Goal: Task Accomplishment & Management: Manage account settings

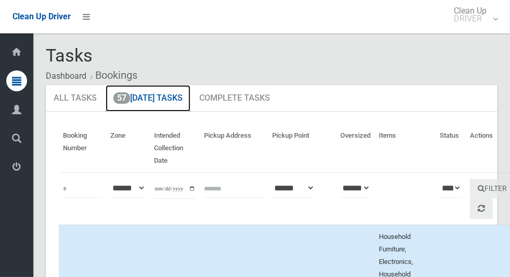
click at [161, 99] on link "57 Today's Tasks" at bounding box center [148, 98] width 85 height 27
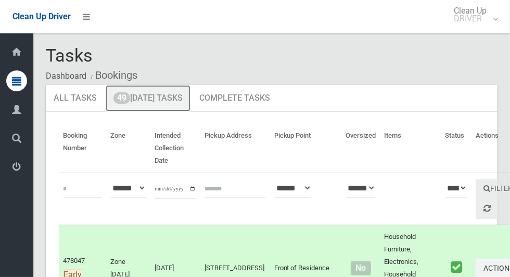
click at [173, 99] on link "49 Today's Tasks" at bounding box center [148, 98] width 85 height 27
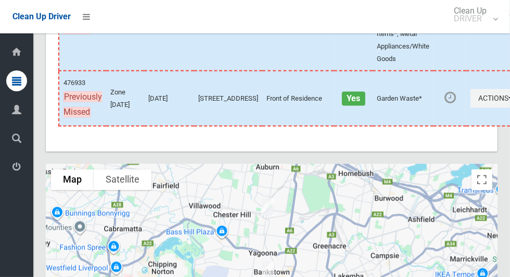
scroll to position [4989, 0]
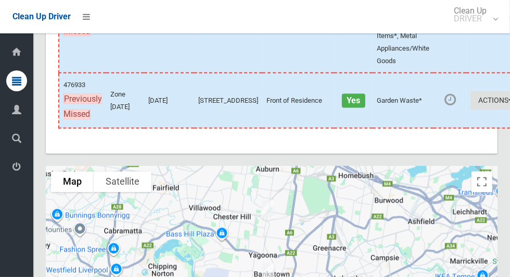
click at [471, 110] on button "Actions" at bounding box center [496, 100] width 50 height 19
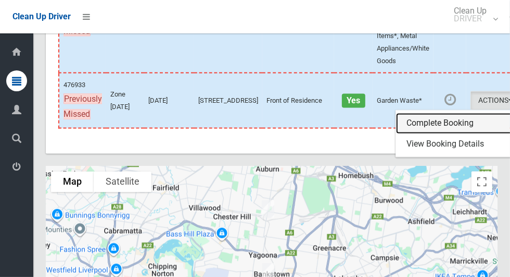
click at [426, 134] on link "Complete Booking" at bounding box center [458, 123] width 124 height 21
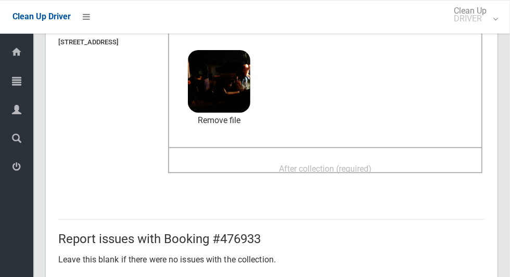
scroll to position [87, 0]
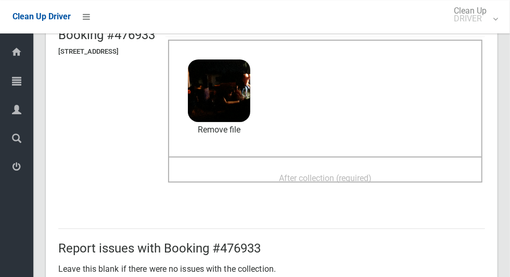
click at [362, 173] on span "After collection (required)" at bounding box center [325, 178] width 93 height 10
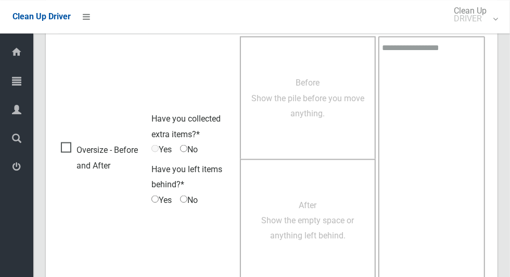
scroll to position [852, 0]
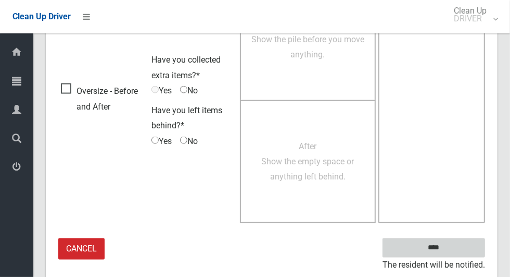
click at [457, 247] on input "****" at bounding box center [434, 247] width 103 height 19
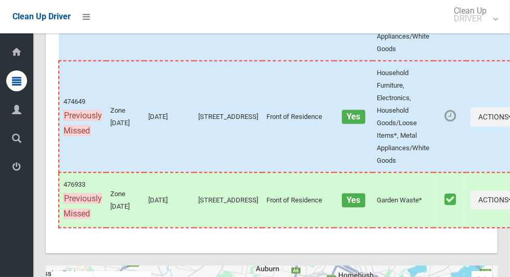
scroll to position [4890, 0]
click at [509, 120] on icon "button" at bounding box center [511, 115] width 4 height 7
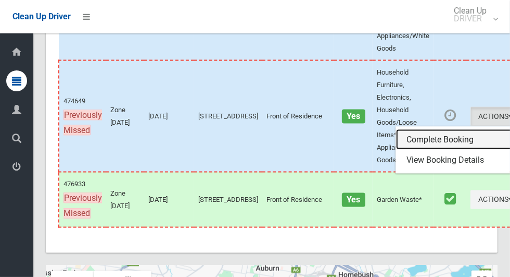
click at [425, 150] on link "Complete Booking" at bounding box center [458, 139] width 124 height 21
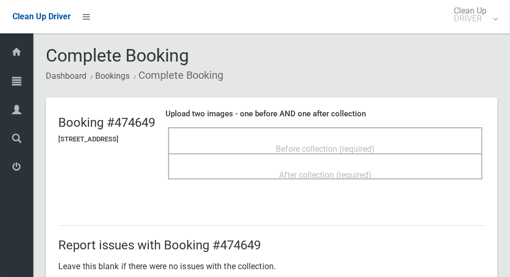
click at [369, 144] on span "Before collection (required)" at bounding box center [325, 149] width 99 height 10
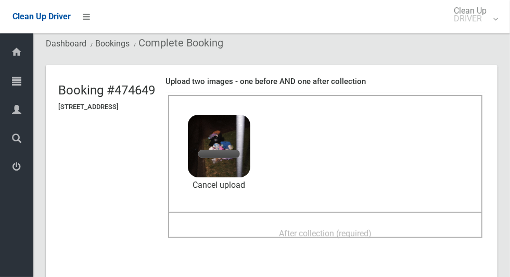
scroll to position [53, 0]
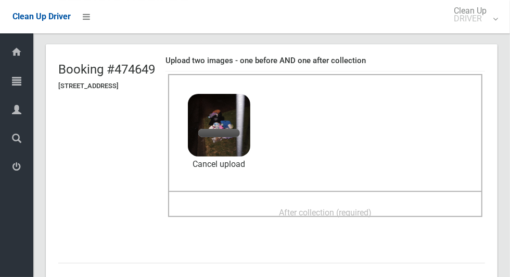
click at [372, 207] on span "After collection (required)" at bounding box center [325, 212] width 93 height 10
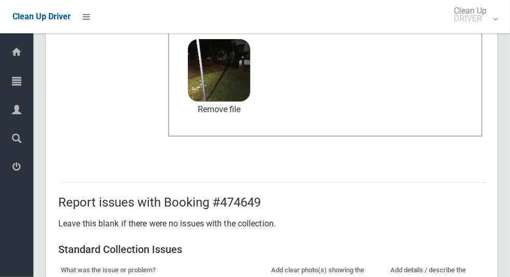
scroll to position [852, 0]
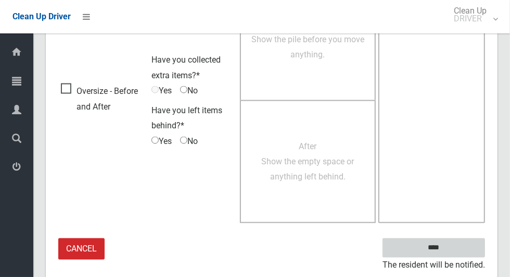
click at [459, 248] on input "****" at bounding box center [434, 247] width 103 height 19
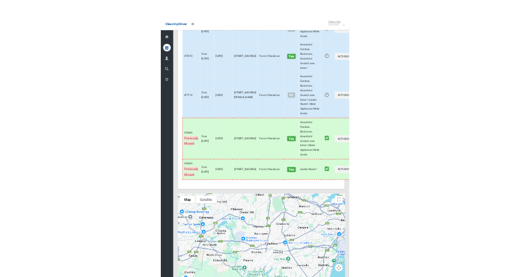
scroll to position [4698, 0]
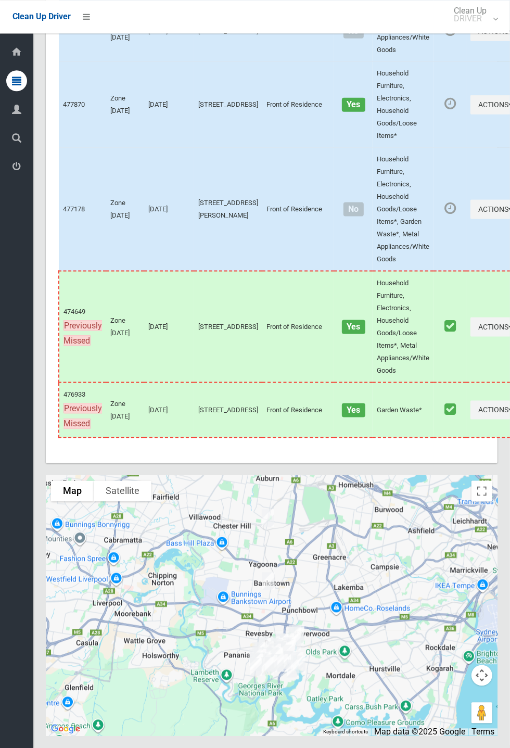
click at [344, 216] on span "No" at bounding box center [354, 209] width 20 height 14
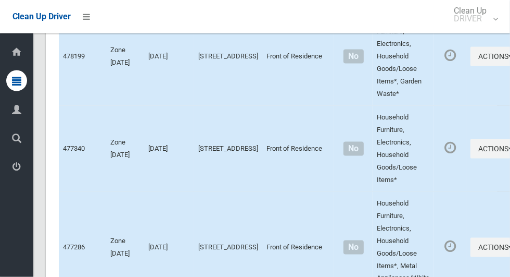
scroll to position [775, 0]
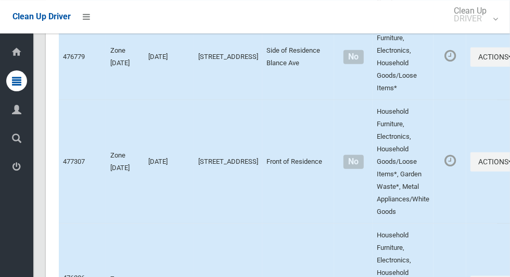
scroll to position [2551, 0]
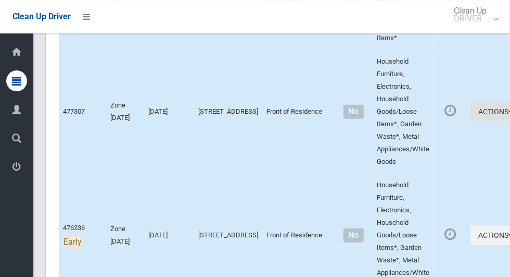
click at [509, 115] on icon "button" at bounding box center [511, 111] width 4 height 7
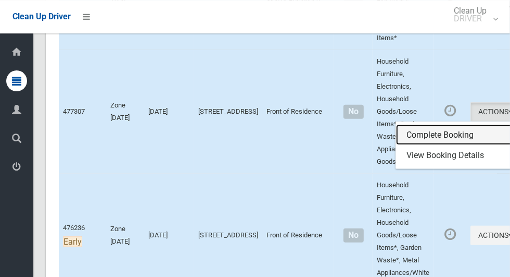
click at [433, 145] on link "Complete Booking" at bounding box center [458, 134] width 124 height 21
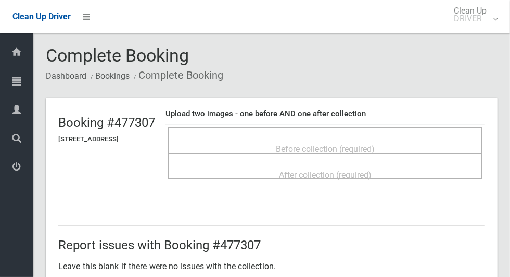
click at [341, 144] on span "Before collection (required)" at bounding box center [325, 149] width 99 height 10
click at [369, 146] on span "Before collection (required)" at bounding box center [325, 149] width 99 height 10
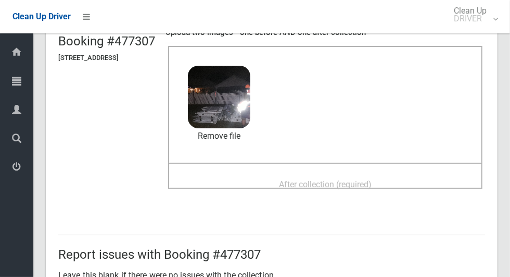
scroll to position [89, 0]
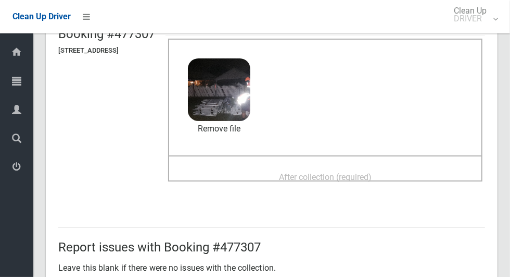
click at [410, 171] on div "After collection (required)" at bounding box center [326, 176] width 292 height 19
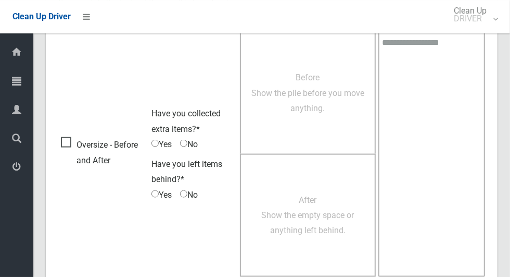
scroll to position [852, 0]
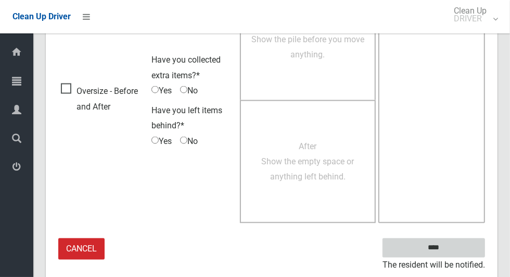
click at [458, 240] on input "****" at bounding box center [434, 247] width 103 height 19
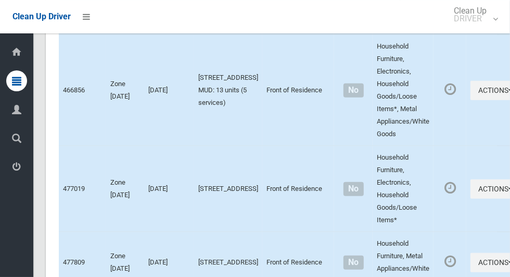
scroll to position [5188, 0]
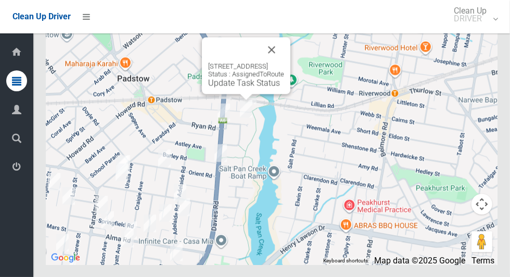
click at [248, 87] on link "Update Task Status" at bounding box center [244, 83] width 72 height 10
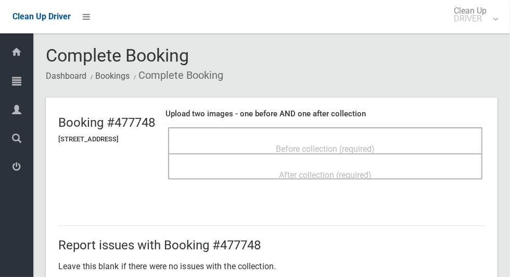
click at [346, 144] on span "Before collection (required)" at bounding box center [325, 149] width 99 height 10
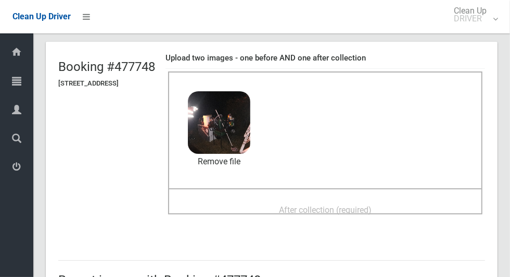
scroll to position [66, 0]
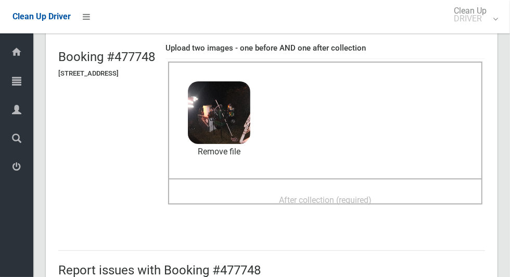
click at [372, 195] on span "After collection (required)" at bounding box center [325, 200] width 93 height 10
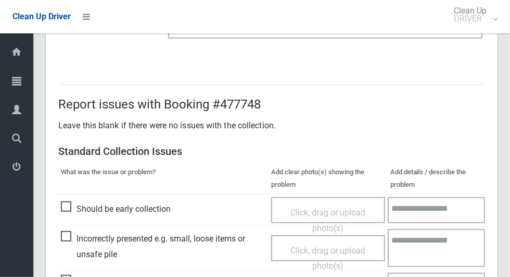
scroll to position [852, 0]
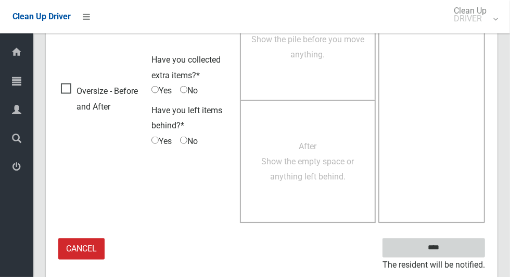
click at [452, 253] on input "****" at bounding box center [434, 247] width 103 height 19
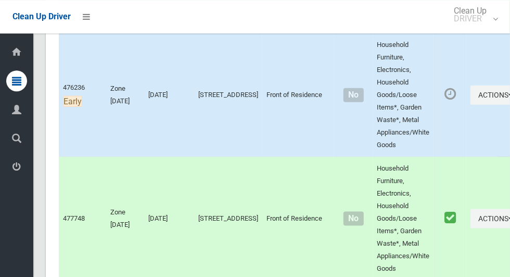
scroll to position [5188, 0]
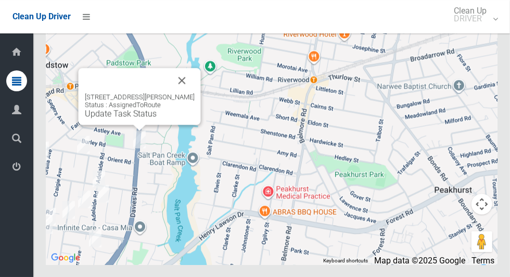
click at [185, 93] on button "Close" at bounding box center [182, 80] width 25 height 25
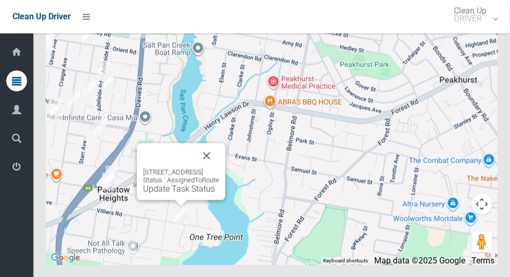
click at [219, 168] on button "Close" at bounding box center [206, 155] width 25 height 25
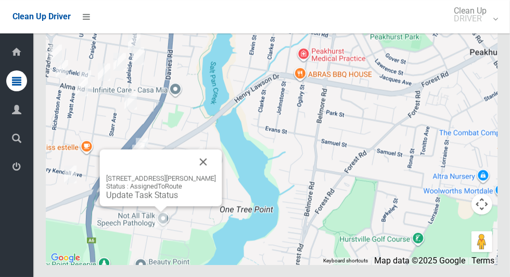
click at [216, 174] on button "Close" at bounding box center [203, 161] width 25 height 25
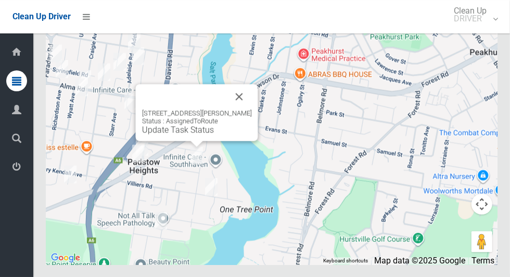
click at [252, 109] on button "Close" at bounding box center [239, 96] width 25 height 25
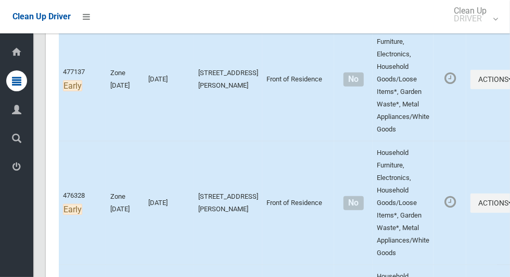
scroll to position [207, 0]
click at [509, 201] on icon "button" at bounding box center [511, 202] width 4 height 7
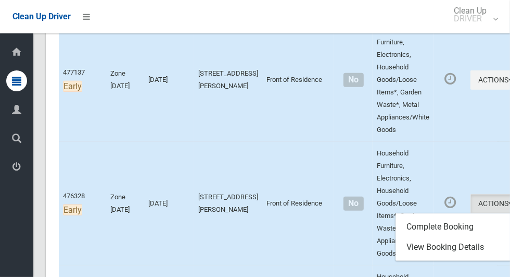
click at [466, 158] on div at bounding box center [255, 138] width 510 height 277
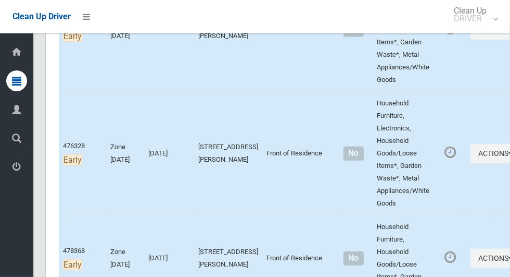
scroll to position [257, 0]
click at [509, 150] on icon "button" at bounding box center [511, 152] width 4 height 7
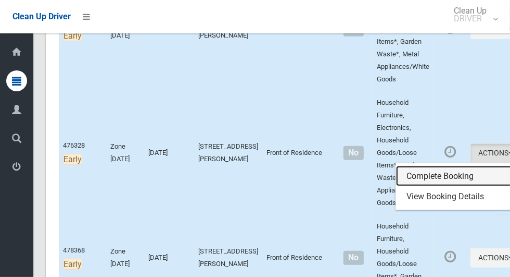
click at [428, 173] on link "Complete Booking" at bounding box center [458, 176] width 124 height 21
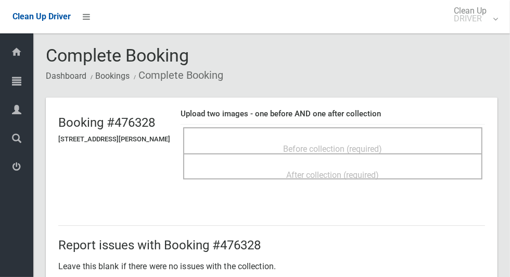
click at [358, 147] on span "Before collection (required)" at bounding box center [333, 149] width 99 height 10
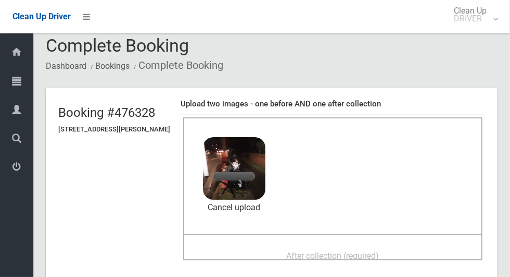
scroll to position [43, 0]
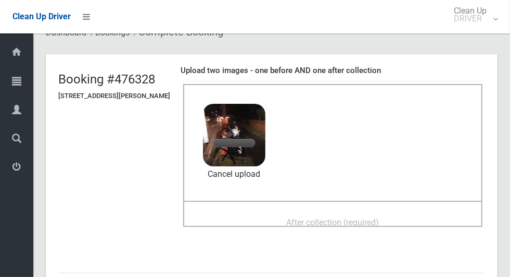
click at [380, 217] on span "After collection (required)" at bounding box center [333, 222] width 93 height 10
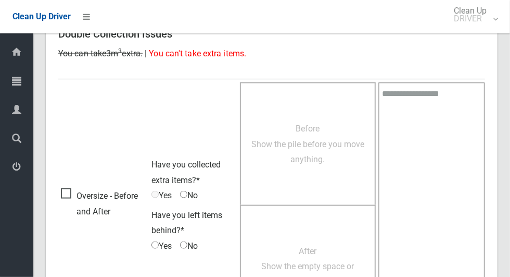
scroll to position [852, 0]
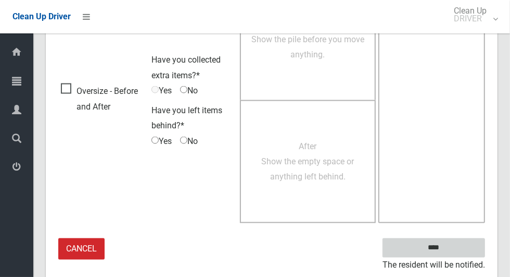
click at [453, 248] on input "****" at bounding box center [434, 247] width 103 height 19
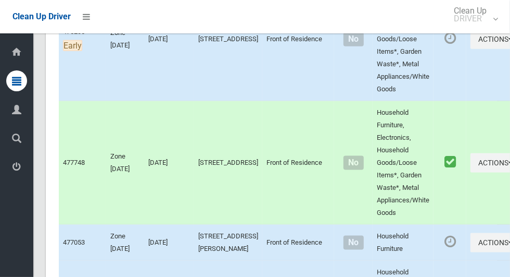
scroll to position [5188, 0]
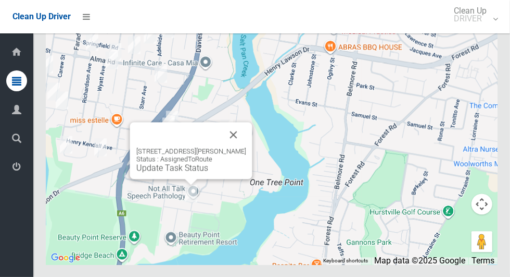
click at [246, 147] on button "Close" at bounding box center [233, 134] width 25 height 25
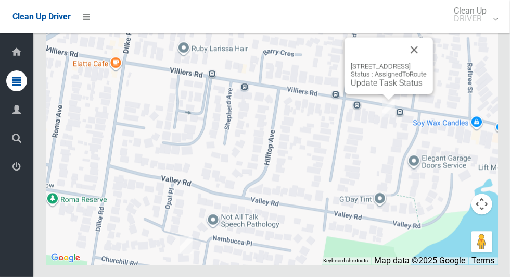
click at [427, 62] on button "Close" at bounding box center [414, 49] width 25 height 25
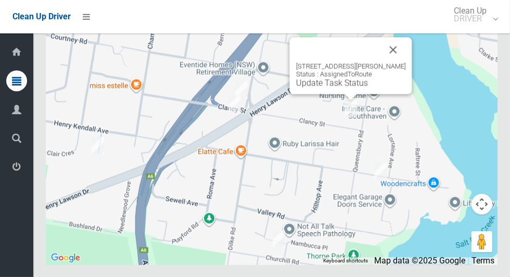
click at [406, 62] on button "Close" at bounding box center [393, 49] width 25 height 25
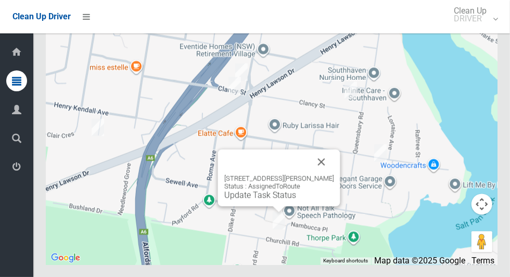
click at [334, 174] on button "Close" at bounding box center [321, 161] width 25 height 25
click at [247, 199] on link "Update Task Status" at bounding box center [260, 195] width 72 height 10
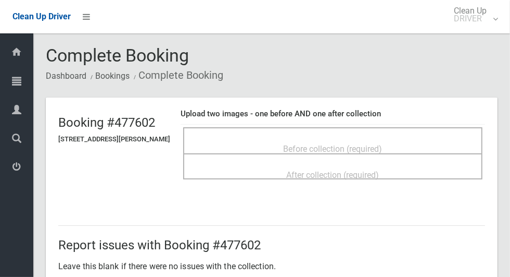
click at [362, 144] on span "Before collection (required)" at bounding box center [333, 149] width 99 height 10
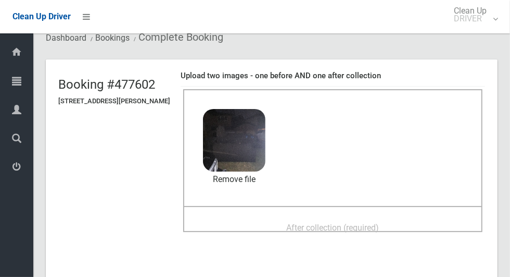
scroll to position [37, 0]
click at [380, 223] on span "After collection (required)" at bounding box center [333, 228] width 93 height 10
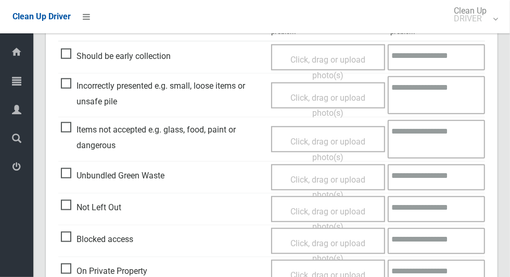
scroll to position [852, 0]
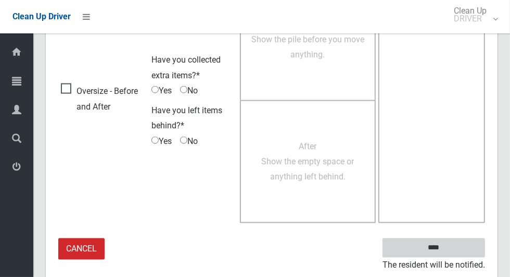
click at [452, 254] on input "****" at bounding box center [434, 247] width 103 height 19
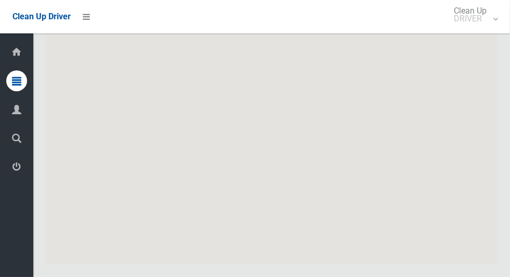
scroll to position [5188, 0]
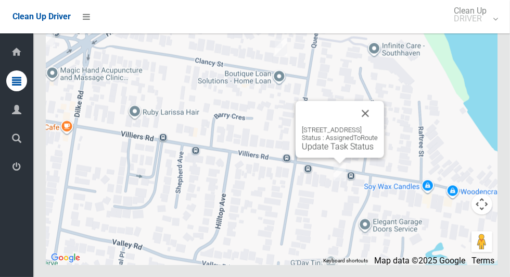
click at [378, 125] on button "Close" at bounding box center [365, 113] width 25 height 25
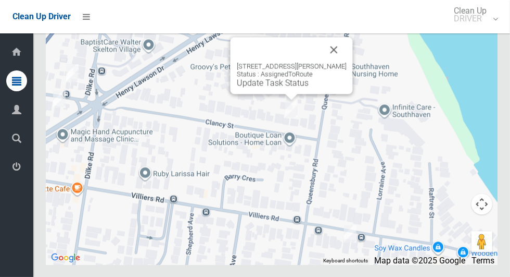
click at [347, 62] on button "Close" at bounding box center [334, 49] width 25 height 25
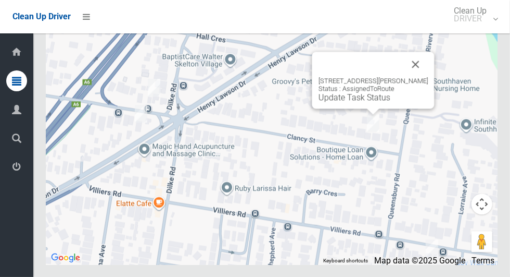
click at [429, 77] on button "Close" at bounding box center [416, 64] width 25 height 25
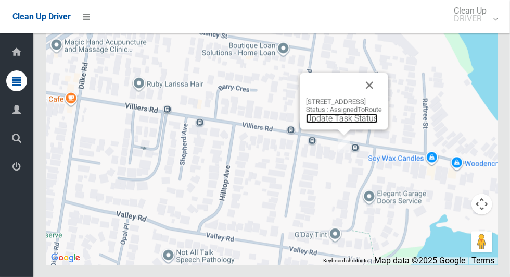
click at [330, 123] on link "Update Task Status" at bounding box center [342, 118] width 72 height 10
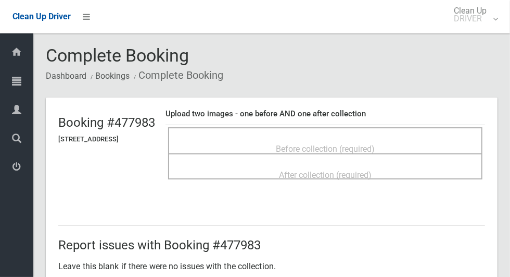
click at [327, 139] on div "Before collection (required)" at bounding box center [326, 148] width 292 height 19
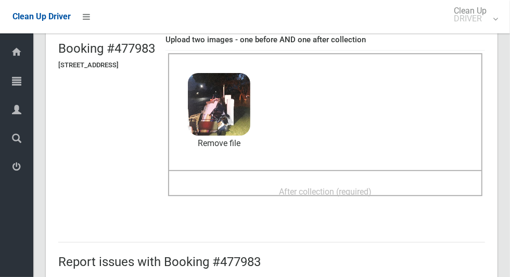
scroll to position [73, 0]
click at [372, 187] on span "After collection (required)" at bounding box center [325, 192] width 93 height 10
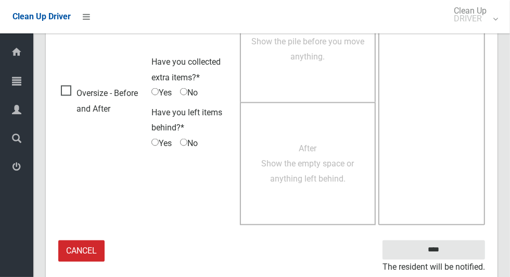
scroll to position [848, 0]
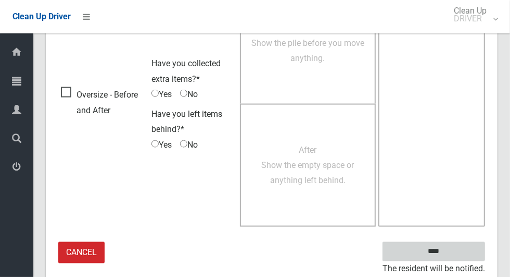
click at [452, 257] on input "****" at bounding box center [434, 251] width 103 height 19
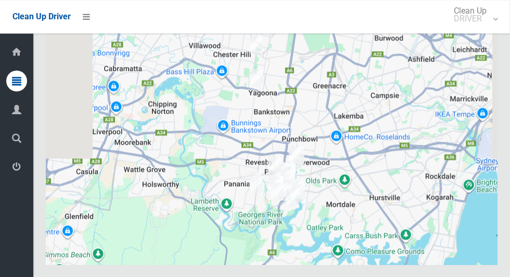
scroll to position [5188, 0]
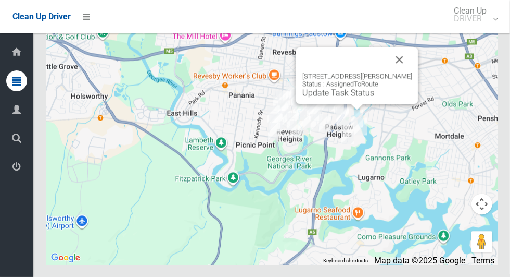
click at [412, 72] on button "Close" at bounding box center [399, 59] width 25 height 25
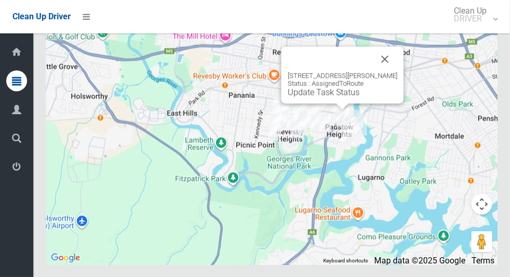
click at [398, 71] on button "Close" at bounding box center [385, 58] width 25 height 25
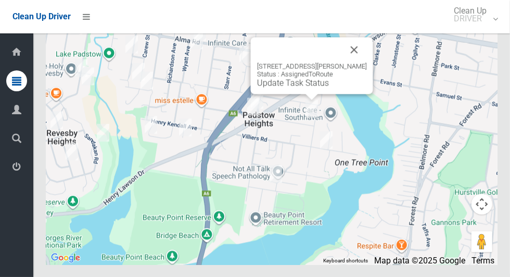
click at [299, 87] on link "Update Task Status" at bounding box center [293, 83] width 72 height 10
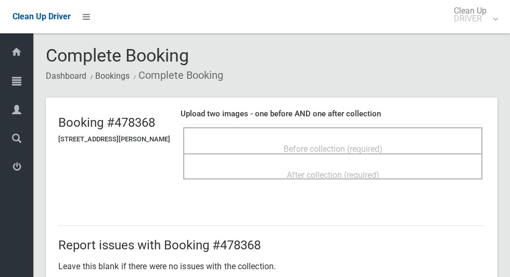
click at [351, 144] on span "Before collection (required)" at bounding box center [333, 149] width 99 height 10
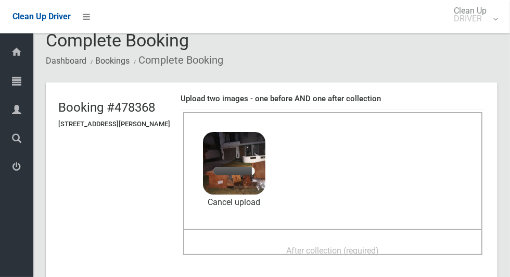
scroll to position [22, 0]
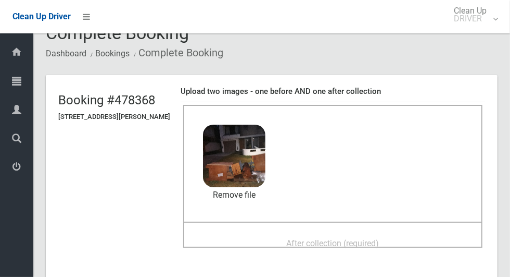
click at [323, 233] on div "After collection (required)" at bounding box center [333, 242] width 277 height 19
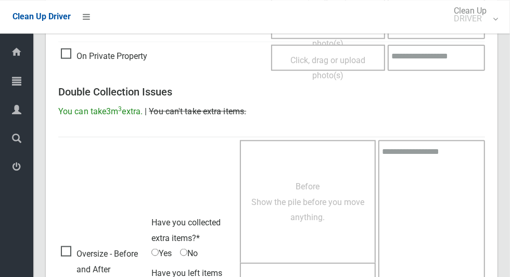
scroll to position [852, 0]
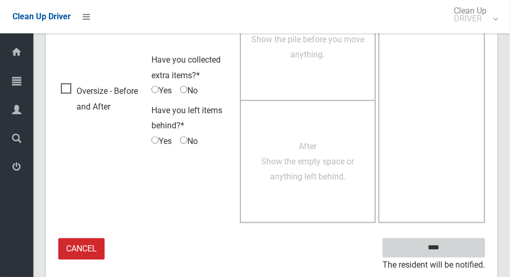
click at [453, 250] on input "****" at bounding box center [434, 247] width 103 height 19
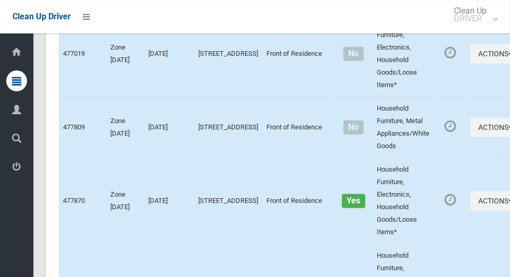
scroll to position [5188, 0]
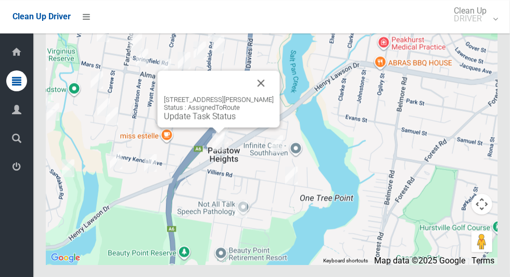
click at [274, 95] on button "Close" at bounding box center [261, 82] width 25 height 25
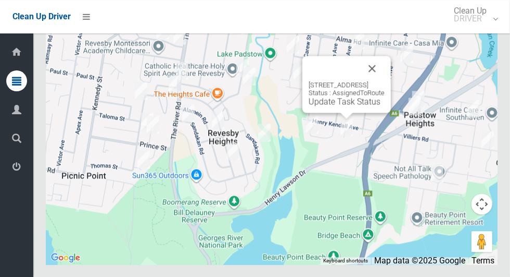
click at [385, 81] on button "Close" at bounding box center [372, 68] width 25 height 25
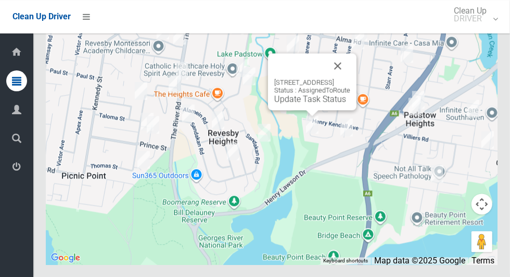
click at [350, 78] on button "Close" at bounding box center [337, 65] width 25 height 25
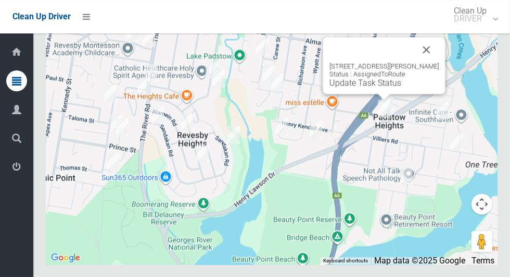
click at [369, 87] on link "Update Task Status" at bounding box center [366, 83] width 72 height 10
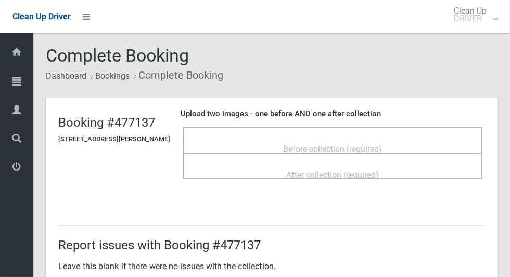
click at [383, 144] on span "Before collection (required)" at bounding box center [333, 149] width 99 height 10
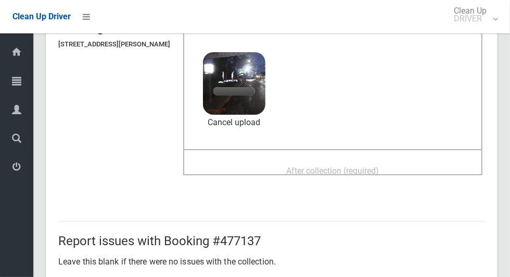
scroll to position [95, 0]
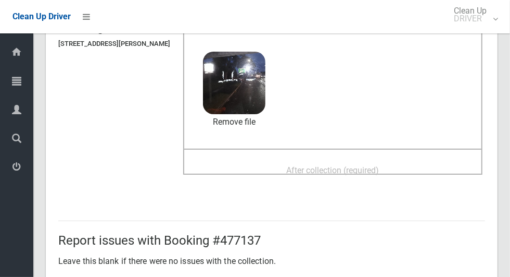
click at [358, 165] on span "After collection (required)" at bounding box center [333, 170] width 93 height 10
click at [380, 165] on span "After collection (required)" at bounding box center [333, 170] width 93 height 10
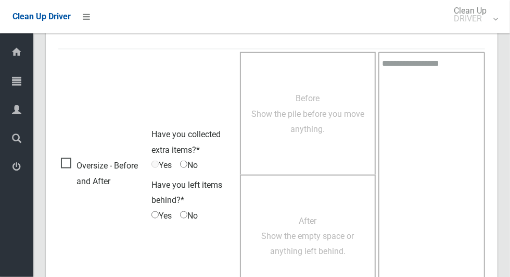
scroll to position [852, 0]
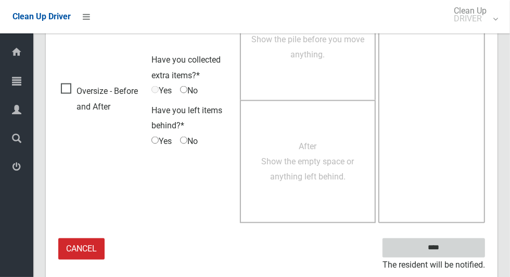
click at [452, 248] on input "****" at bounding box center [434, 247] width 103 height 19
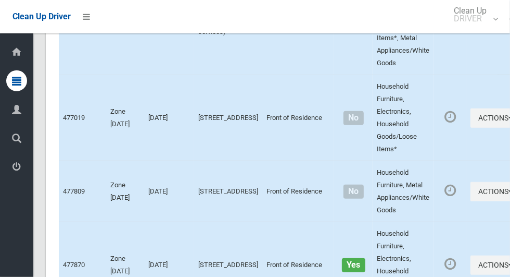
scroll to position [5188, 0]
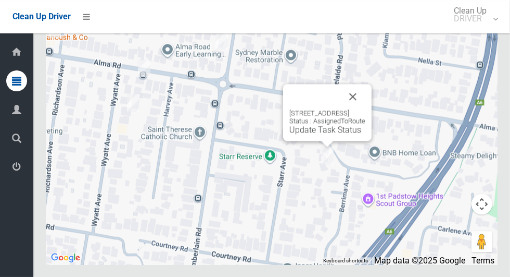
click at [366, 109] on button "Close" at bounding box center [353, 96] width 25 height 25
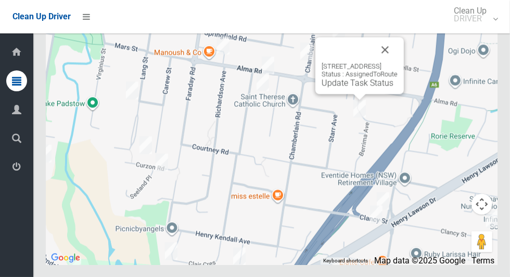
click at [398, 62] on button "Close" at bounding box center [385, 49] width 25 height 25
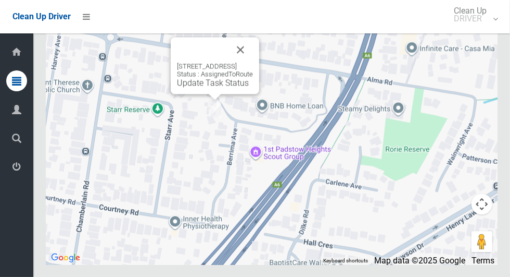
click at [215, 87] on link "Update Task Status" at bounding box center [213, 83] width 72 height 10
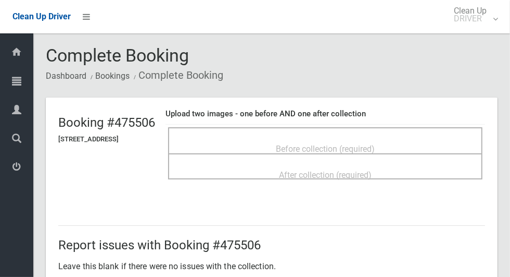
click at [336, 139] on div "Before collection (required)" at bounding box center [326, 148] width 292 height 19
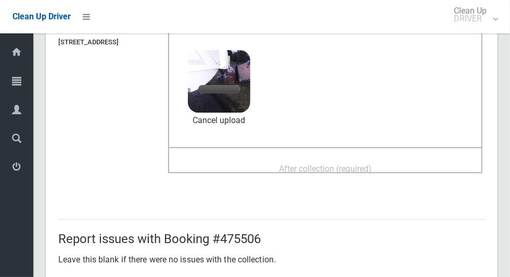
scroll to position [96, 0]
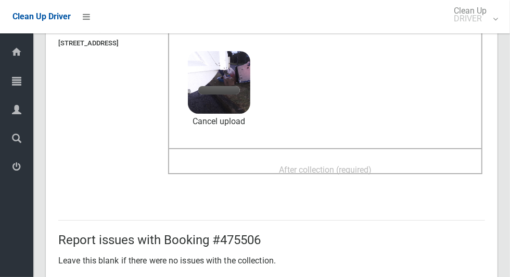
click at [351, 169] on span "After collection (required)" at bounding box center [325, 170] width 93 height 10
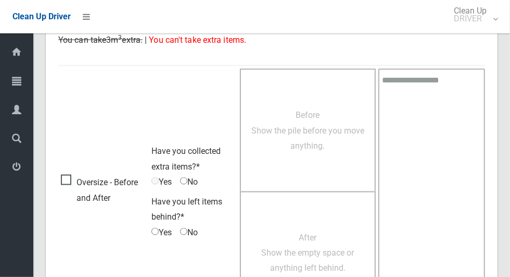
scroll to position [852, 0]
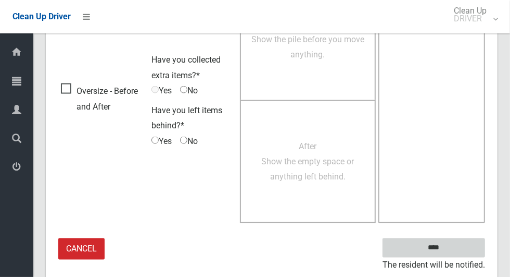
click at [451, 254] on input "****" at bounding box center [434, 247] width 103 height 19
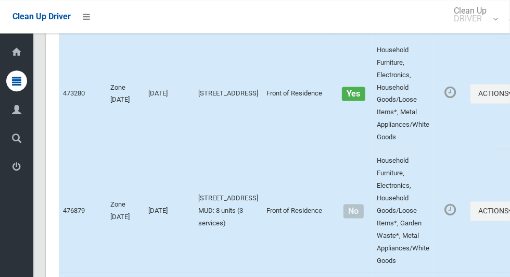
scroll to position [5188, 0]
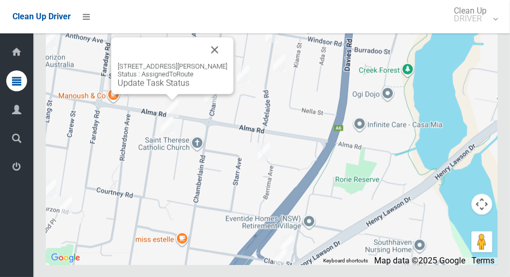
click at [218, 62] on button "Close" at bounding box center [215, 49] width 25 height 25
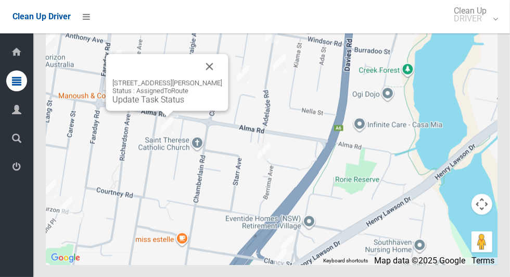
click at [222, 79] on button "Close" at bounding box center [209, 66] width 25 height 25
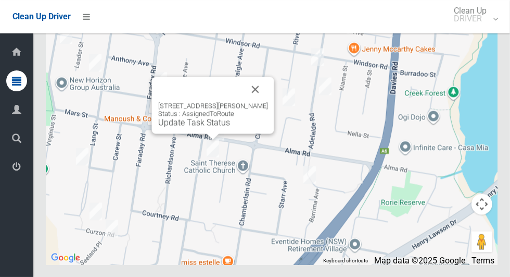
click at [206, 133] on div "[STREET_ADDRESS][PERSON_NAME] Status : AssignedToRoute Update Task Status" at bounding box center [213, 105] width 122 height 57
click at [259, 102] on button "Close" at bounding box center [255, 89] width 25 height 25
click at [211, 127] on link "Update Task Status" at bounding box center [194, 122] width 72 height 10
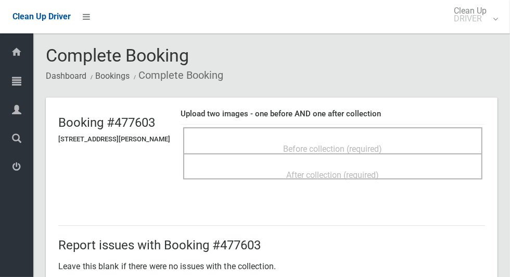
click at [365, 148] on span "Before collection (required)" at bounding box center [333, 149] width 99 height 10
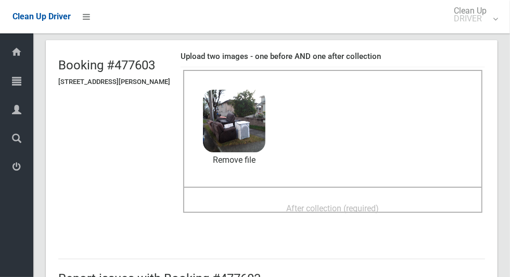
scroll to position [63, 0]
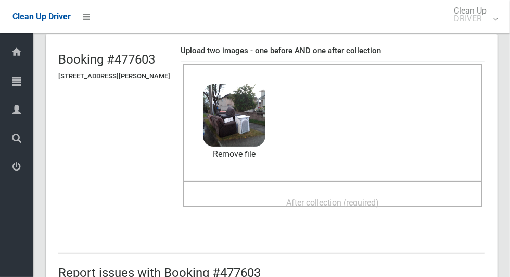
click at [380, 197] on span "After collection (required)" at bounding box center [333, 202] width 93 height 10
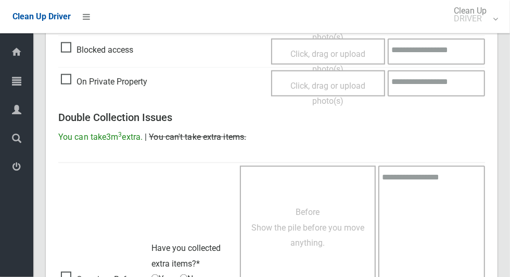
scroll to position [852, 0]
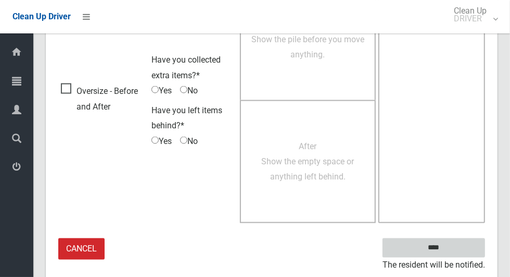
click at [454, 248] on input "****" at bounding box center [434, 247] width 103 height 19
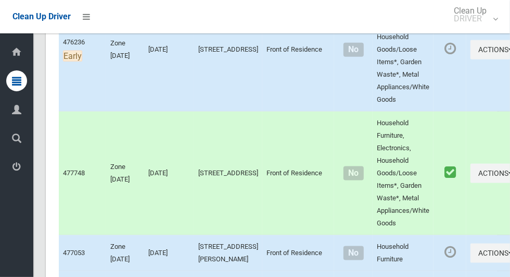
scroll to position [5188, 0]
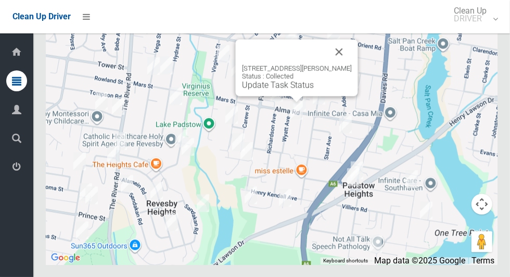
click at [346, 64] on button "Close" at bounding box center [339, 51] width 25 height 25
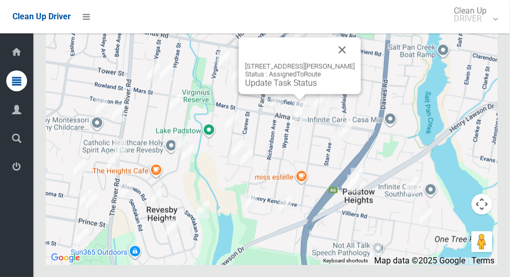
click at [349, 62] on button "Close" at bounding box center [342, 49] width 25 height 25
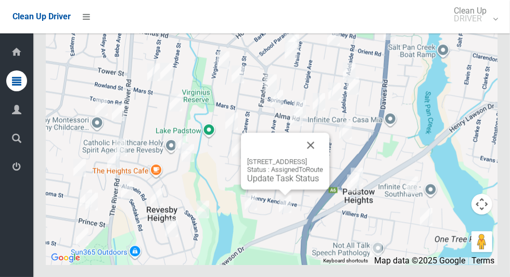
click at [323, 157] on button "Close" at bounding box center [310, 144] width 25 height 25
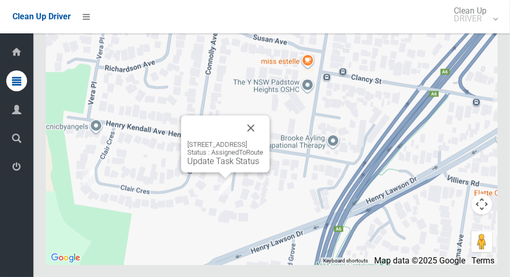
click at [263, 140] on button "Close" at bounding box center [250, 127] width 25 height 25
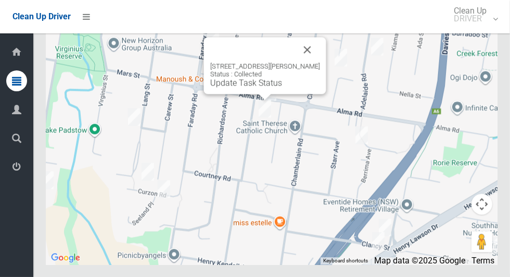
click at [312, 62] on button "Close" at bounding box center [307, 49] width 25 height 25
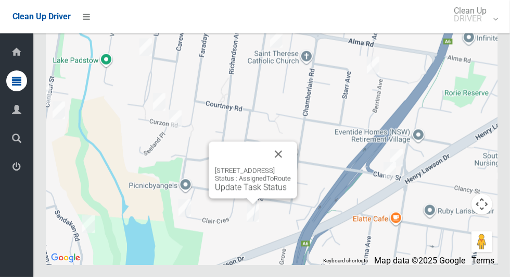
click at [233, 192] on link "Update Task Status" at bounding box center [251, 187] width 72 height 10
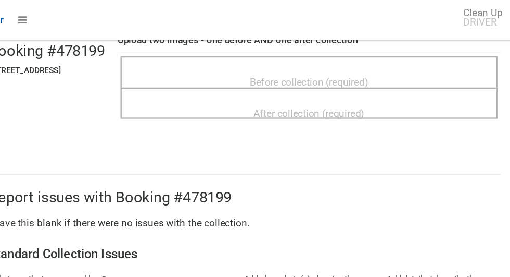
scroll to position [67, 0]
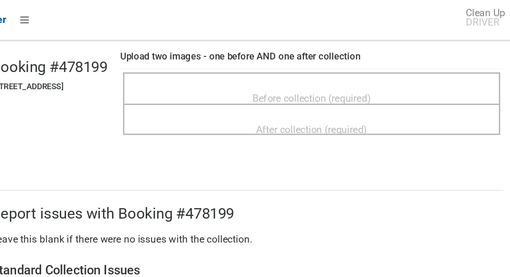
click at [426, 78] on div "Before collection (required)" at bounding box center [326, 81] width 292 height 19
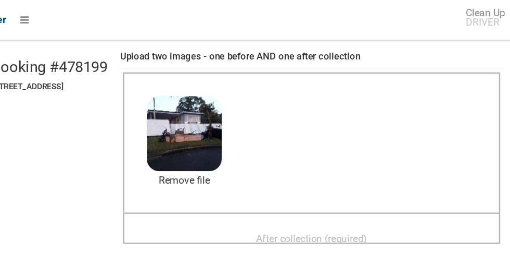
click at [372, 194] on span "After collection (required)" at bounding box center [325, 199] width 93 height 10
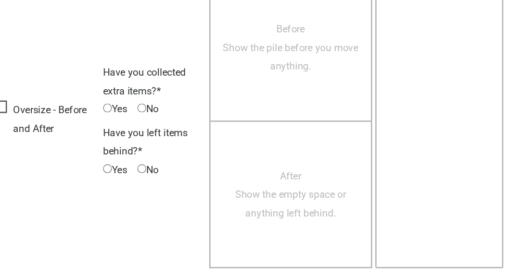
scroll to position [852, 0]
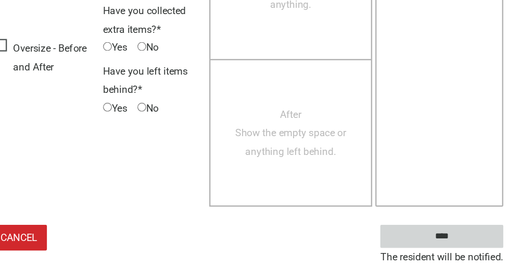
click at [434, 244] on input "****" at bounding box center [434, 247] width 103 height 19
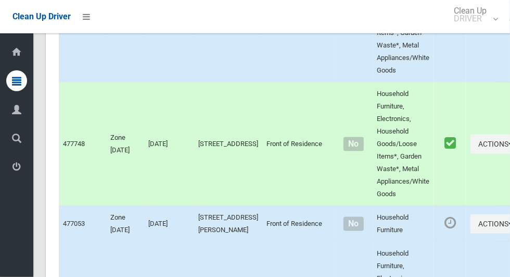
scroll to position [5188, 0]
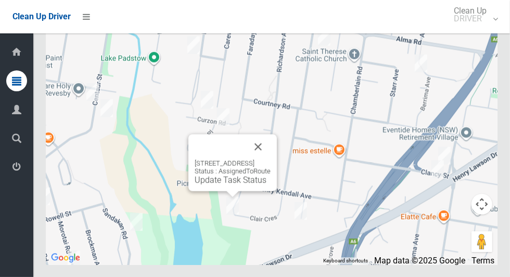
click at [271, 159] on button "Close" at bounding box center [258, 146] width 25 height 25
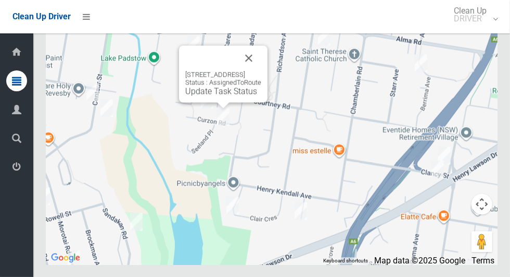
click at [261, 70] on button "Close" at bounding box center [248, 57] width 25 height 25
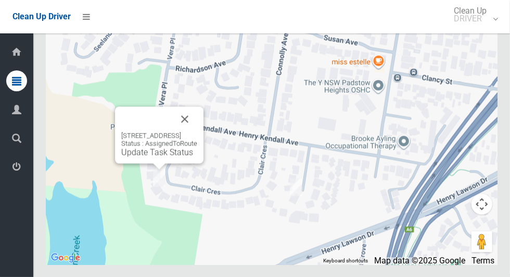
click at [137, 157] on link "Update Task Status" at bounding box center [157, 152] width 72 height 10
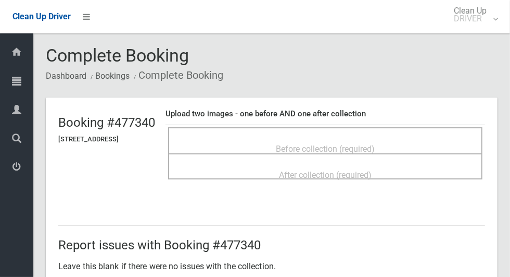
click at [346, 144] on span "Before collection (required)" at bounding box center [325, 149] width 99 height 10
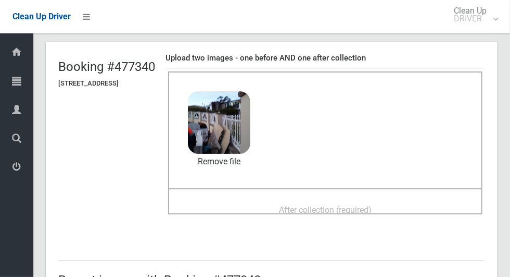
scroll to position [58, 0]
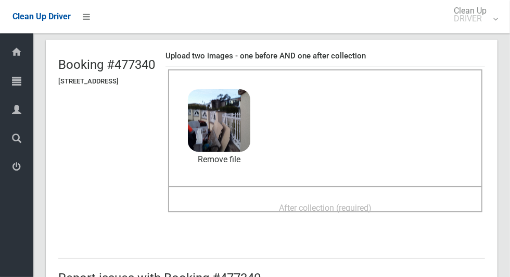
click at [372, 206] on span "After collection (required)" at bounding box center [325, 208] width 93 height 10
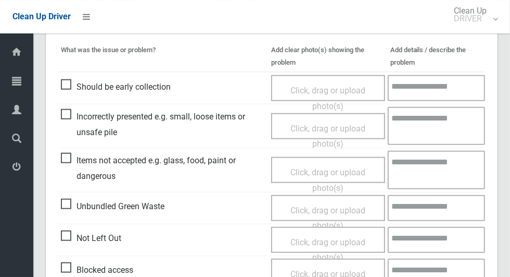
scroll to position [443, 0]
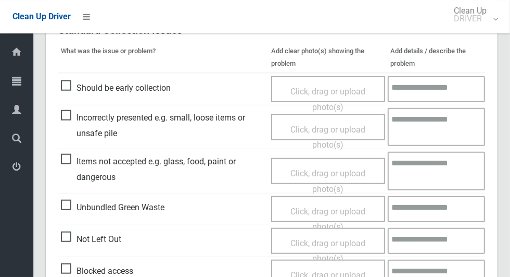
click at [77, 164] on span "Items not accepted e.g. glass, food, paint or dangerous" at bounding box center [163, 169] width 205 height 31
click at [69, 161] on span "Items not accepted e.g. glass, food, paint or dangerous" at bounding box center [163, 169] width 205 height 31
click at [331, 171] on span "Click, drag or upload photo(s)" at bounding box center [328, 181] width 75 height 26
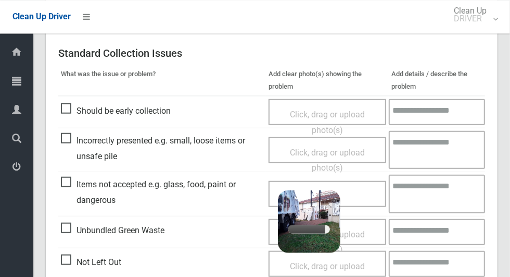
scroll to position [424, 0]
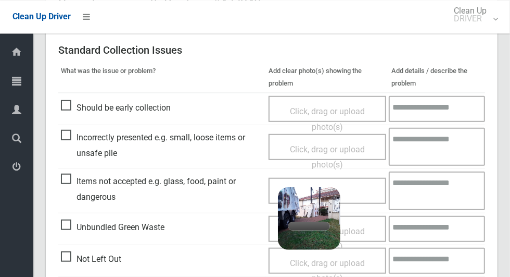
click at [423, 187] on textarea at bounding box center [437, 190] width 96 height 38
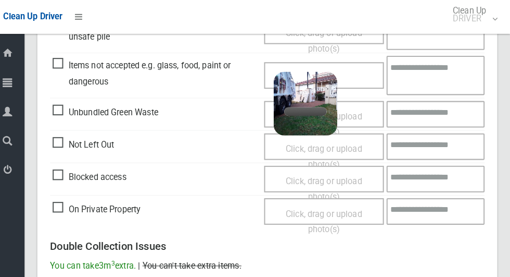
scroll to position [539, 0]
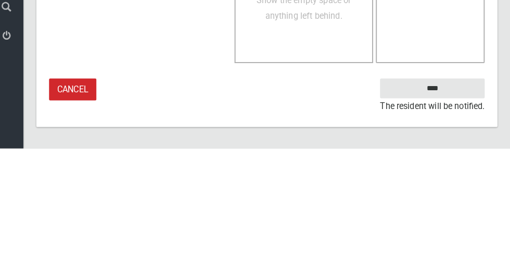
type textarea "**********"
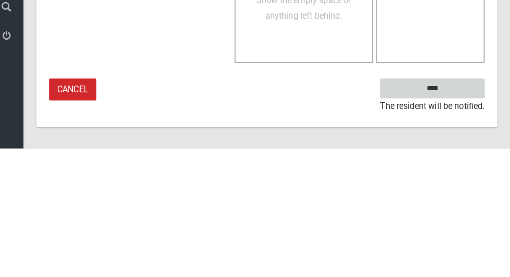
click at [454, 217] on input "****" at bounding box center [434, 217] width 103 height 19
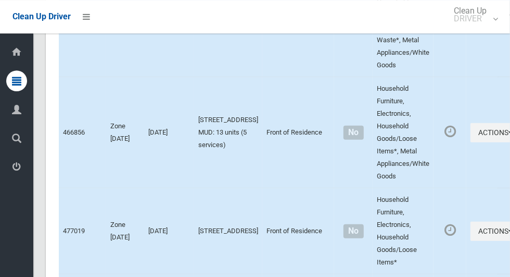
scroll to position [5188, 0]
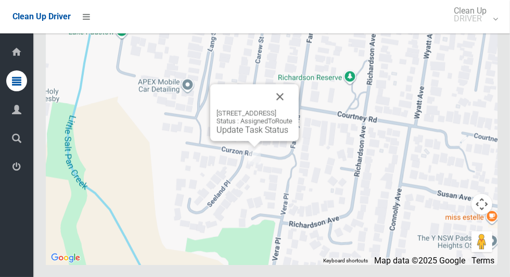
click at [293, 109] on button "Close" at bounding box center [280, 96] width 25 height 25
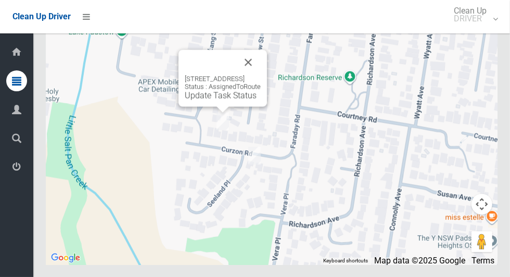
click at [198, 100] on link "Update Task Status" at bounding box center [221, 95] width 72 height 10
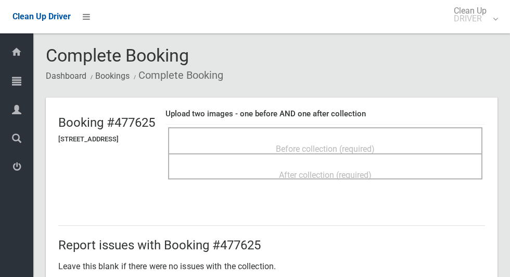
click at [300, 148] on span "Before collection (required)" at bounding box center [325, 149] width 99 height 10
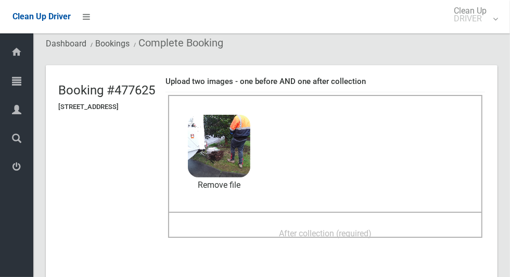
scroll to position [53, 0]
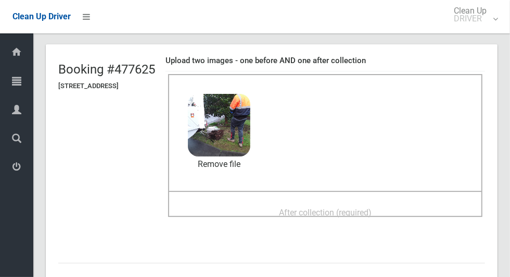
click at [362, 209] on span "After collection (required)" at bounding box center [325, 212] width 93 height 10
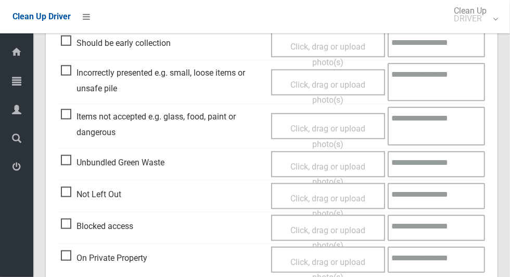
scroll to position [852, 0]
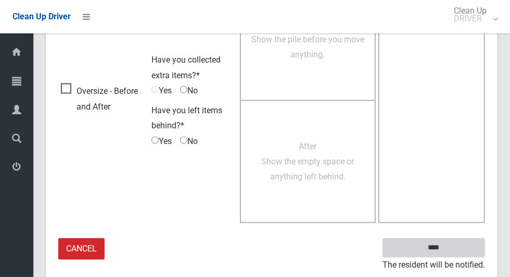
click at [452, 253] on input "****" at bounding box center [434, 247] width 103 height 19
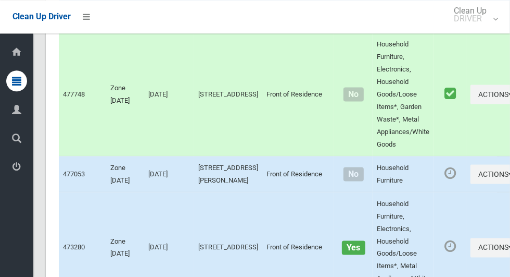
scroll to position [5188, 0]
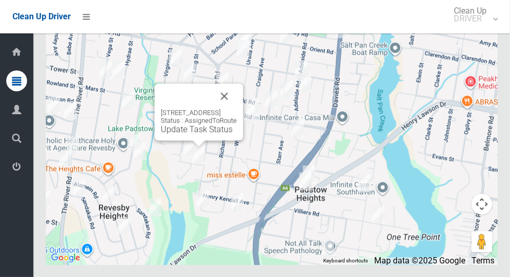
click at [183, 134] on link "Update Task Status" at bounding box center [197, 129] width 72 height 10
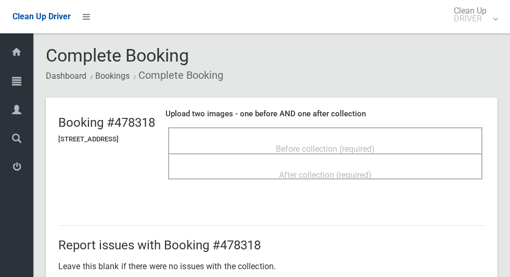
click at [328, 144] on span "Before collection (required)" at bounding box center [325, 149] width 99 height 10
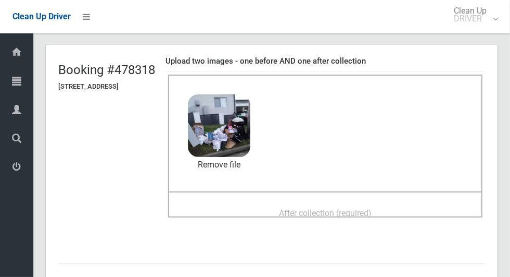
scroll to position [69, 0]
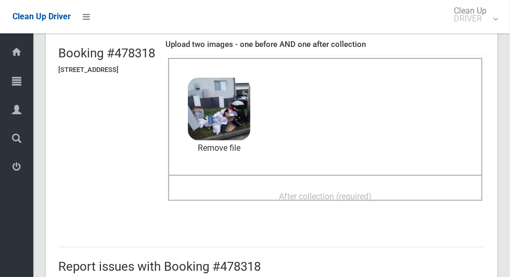
click at [372, 192] on span "After collection (required)" at bounding box center [325, 196] width 93 height 10
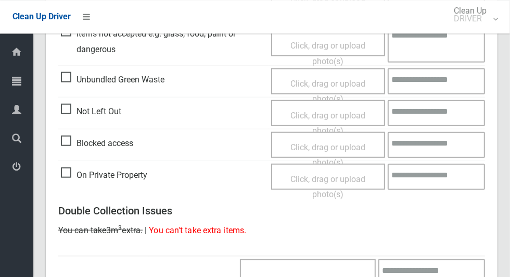
scroll to position [852, 0]
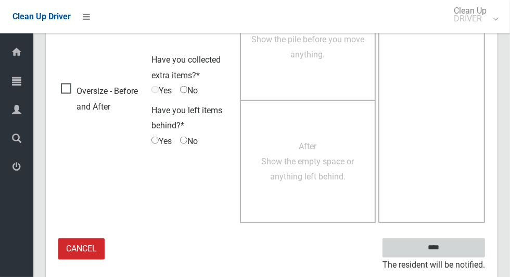
click at [456, 249] on input "****" at bounding box center [434, 247] width 103 height 19
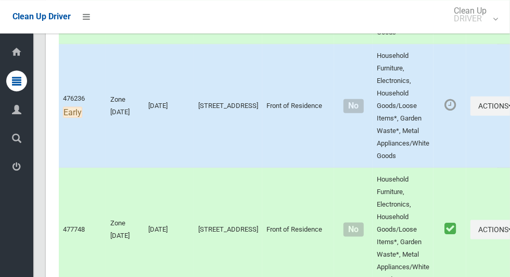
scroll to position [5188, 0]
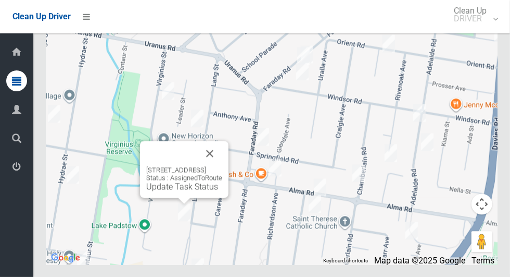
click at [222, 166] on button "Close" at bounding box center [209, 153] width 25 height 25
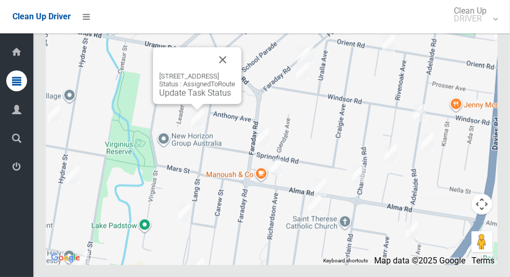
click at [235, 72] on button "Close" at bounding box center [222, 59] width 25 height 25
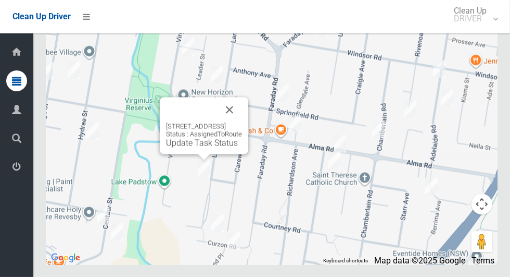
click at [242, 122] on button "Close" at bounding box center [229, 109] width 25 height 25
click at [195, 147] on link "Update Task Status" at bounding box center [202, 142] width 72 height 10
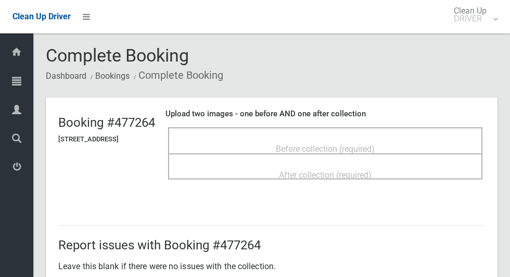
click at [283, 144] on span "Before collection (required)" at bounding box center [325, 149] width 99 height 10
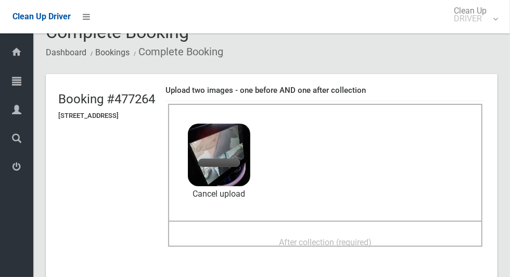
scroll to position [80, 0]
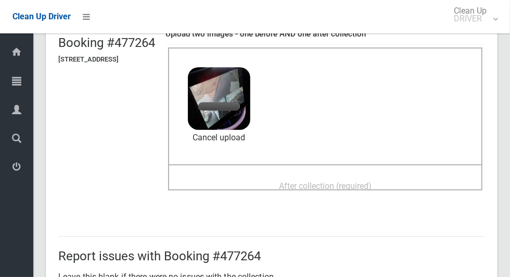
click at [321, 181] on span "After collection (required)" at bounding box center [325, 186] width 93 height 10
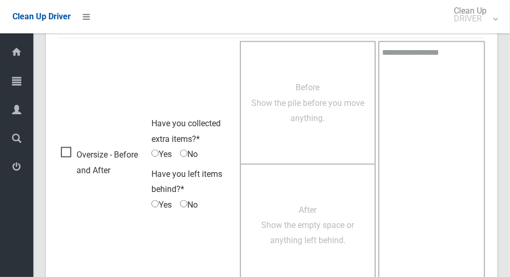
scroll to position [852, 0]
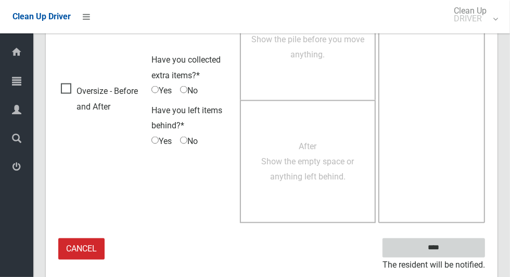
click at [452, 251] on input "****" at bounding box center [434, 247] width 103 height 19
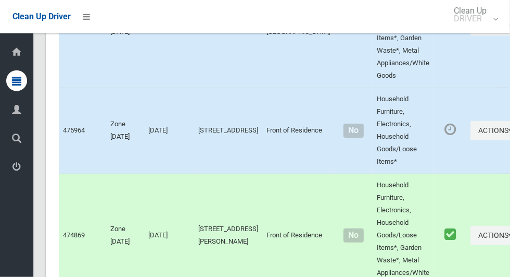
scroll to position [5188, 0]
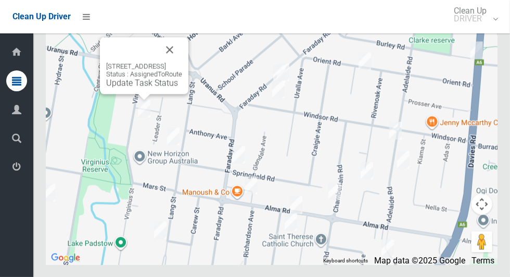
click at [182, 62] on button "Close" at bounding box center [169, 49] width 25 height 25
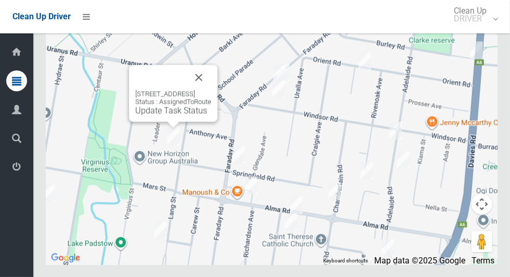
click at [211, 90] on button "Close" at bounding box center [198, 77] width 25 height 25
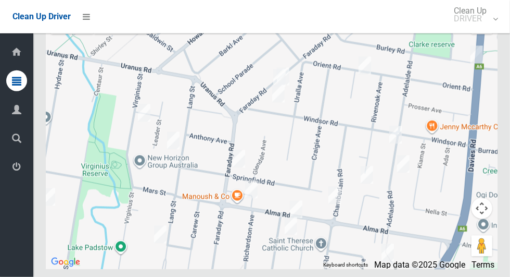
scroll to position [5154, 0]
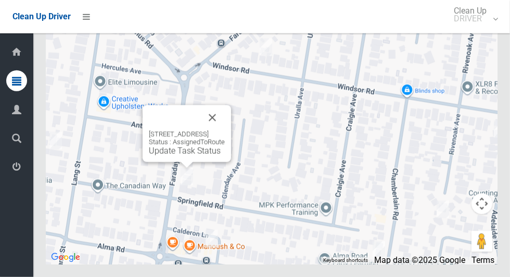
click at [225, 130] on button "Close" at bounding box center [212, 117] width 25 height 25
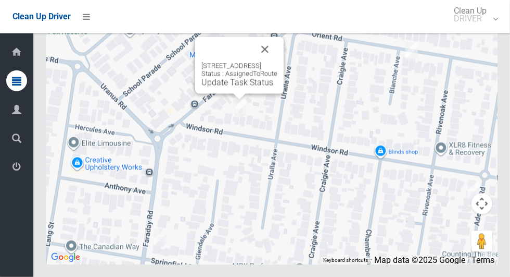
click at [278, 62] on button "Close" at bounding box center [265, 49] width 25 height 25
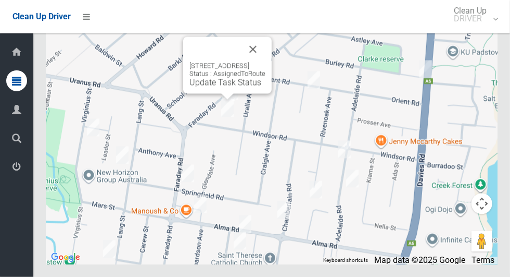
click at [266, 62] on button "Close" at bounding box center [253, 49] width 25 height 25
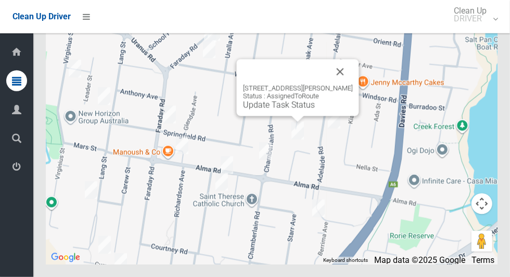
click at [348, 84] on button "Close" at bounding box center [340, 71] width 25 height 25
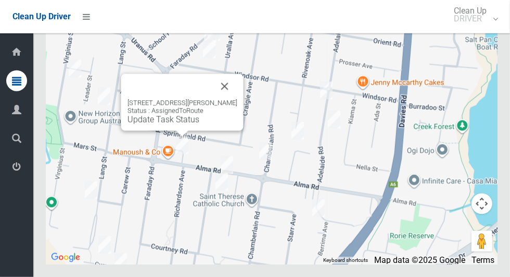
click at [231, 99] on button "Close" at bounding box center [224, 86] width 25 height 25
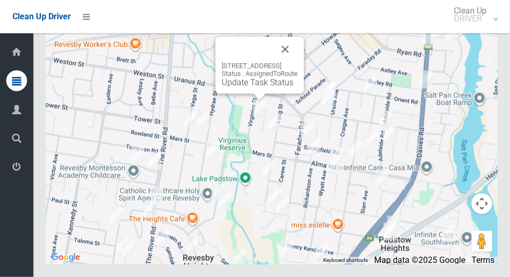
click at [298, 62] on button "Close" at bounding box center [285, 49] width 25 height 25
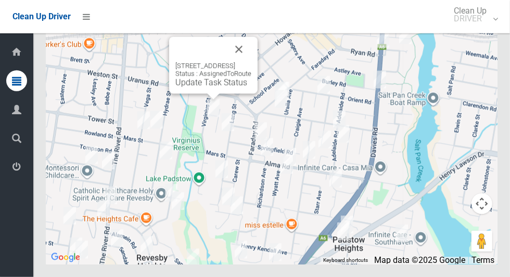
click at [208, 87] on link "Update Task Status" at bounding box center [211, 83] width 72 height 10
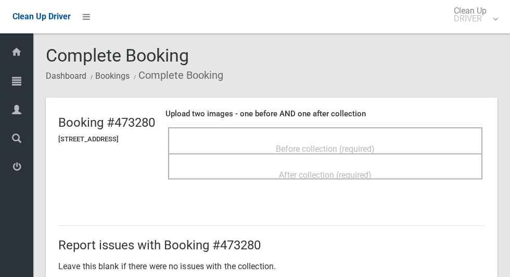
click at [303, 144] on span "Before collection (required)" at bounding box center [325, 149] width 99 height 10
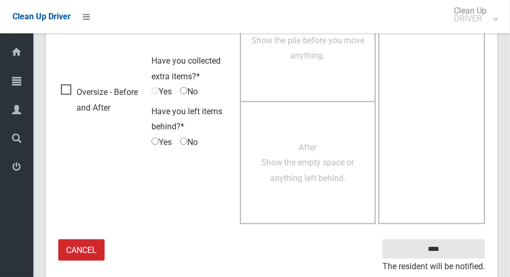
scroll to position [671, 0]
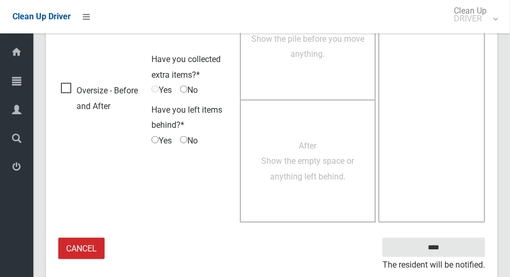
click at [69, 85] on span "Oversize - Before and After" at bounding box center [103, 98] width 85 height 31
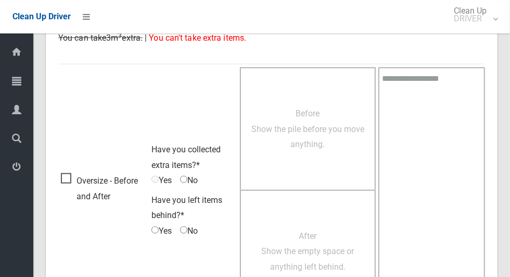
scroll to position [575, 0]
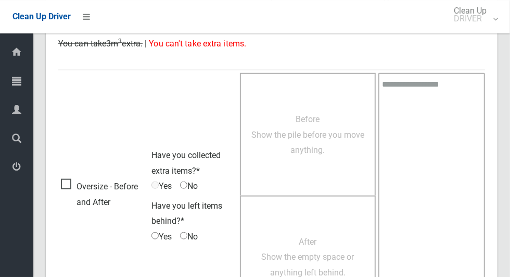
click at [318, 136] on span "Before Show the pile before you move anything." at bounding box center [308, 134] width 113 height 41
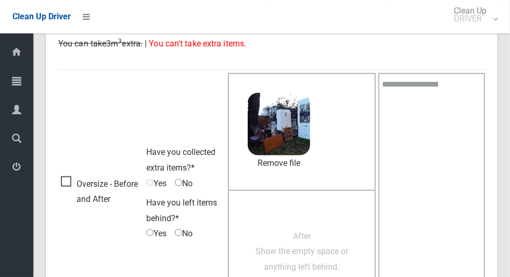
scroll to position [604, 0]
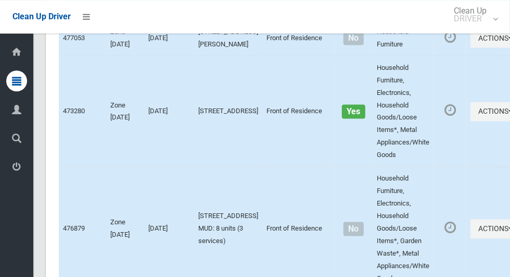
scroll to position [2949, 0]
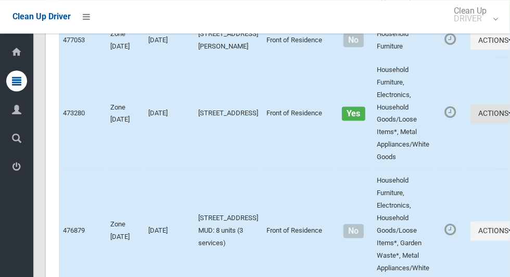
click at [471, 123] on button "Actions" at bounding box center [496, 113] width 50 height 19
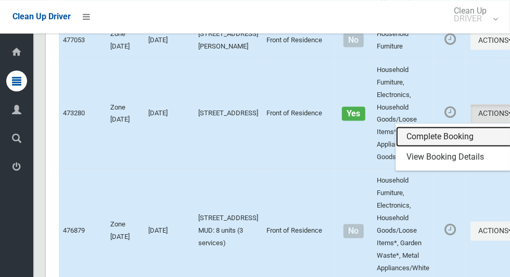
click at [433, 147] on link "Complete Booking" at bounding box center [458, 136] width 124 height 21
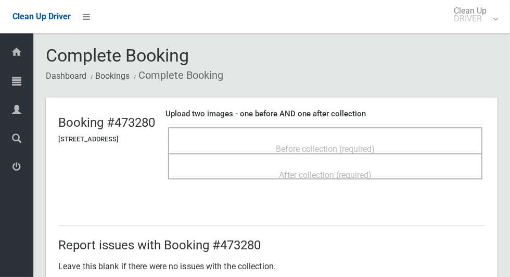
click at [375, 144] on span "Before collection (required)" at bounding box center [325, 149] width 99 height 10
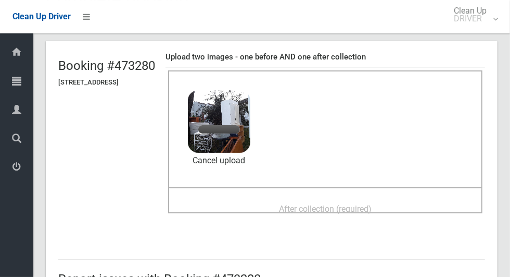
scroll to position [56, 0]
click at [372, 204] on span "After collection (required)" at bounding box center [325, 209] width 93 height 10
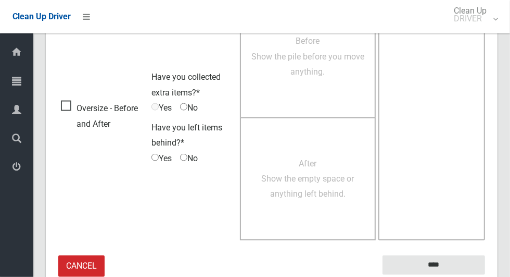
scroll to position [852, 0]
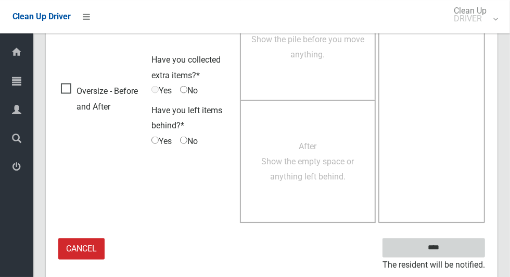
click at [452, 251] on input "****" at bounding box center [434, 247] width 103 height 19
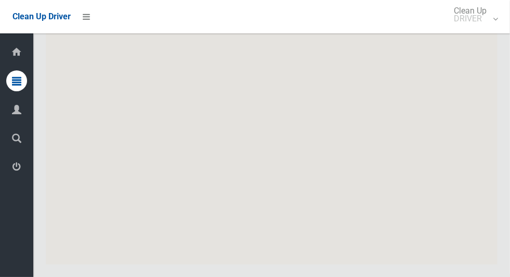
scroll to position [5188, 0]
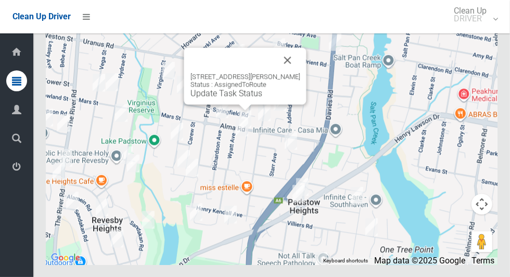
click at [292, 72] on button "Close" at bounding box center [287, 59] width 25 height 25
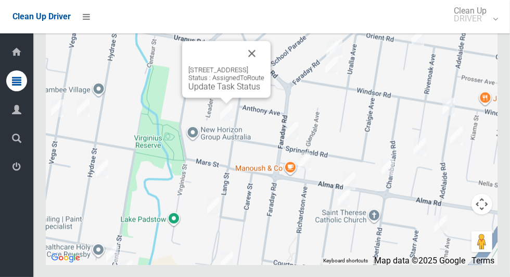
click at [230, 97] on div "[STREET_ADDRESS] Status : AssignedToRoute Update Task Status" at bounding box center [226, 69] width 89 height 57
click at [224, 91] on link "Update Task Status" at bounding box center [225, 86] width 72 height 10
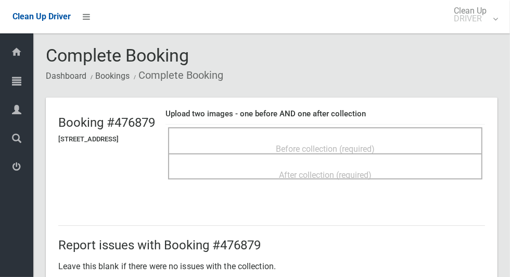
click at [292, 144] on span "Before collection (required)" at bounding box center [325, 149] width 99 height 10
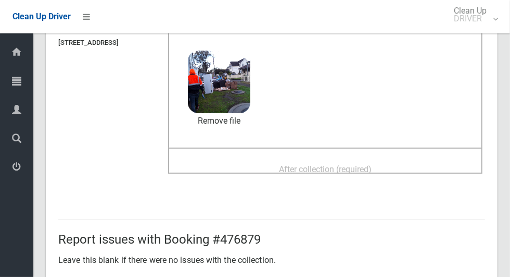
scroll to position [96, 0]
click at [425, 165] on div "After collection (required)" at bounding box center [326, 168] width 292 height 19
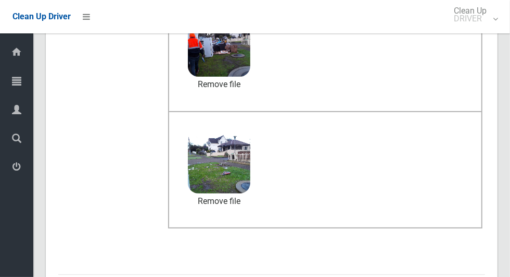
scroll to position [538, 0]
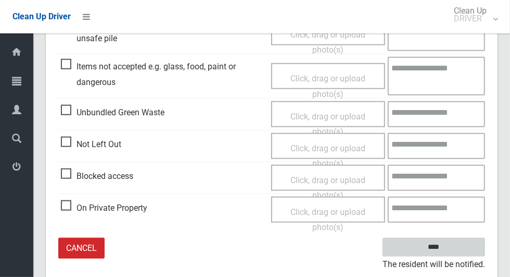
click at [452, 254] on input "****" at bounding box center [434, 246] width 103 height 19
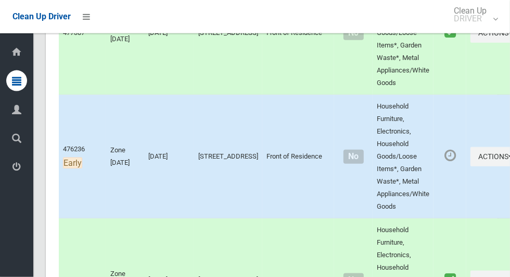
scroll to position [5188, 0]
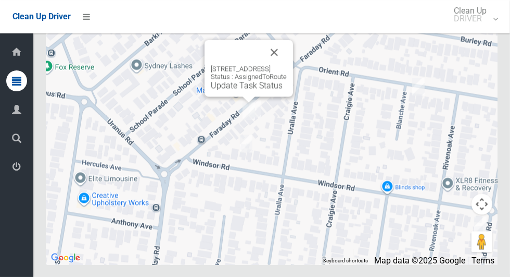
click at [287, 65] on button "Close" at bounding box center [274, 52] width 25 height 25
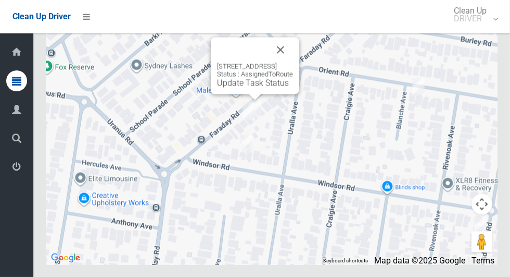
click at [243, 87] on link "Update Task Status" at bounding box center [253, 83] width 72 height 10
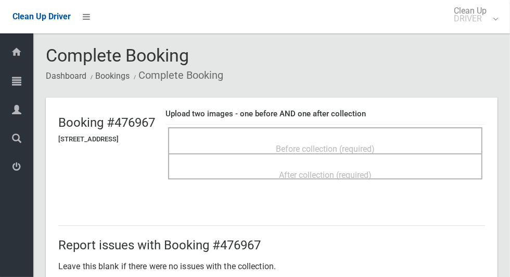
click at [294, 144] on span "Before collection (required)" at bounding box center [325, 149] width 99 height 10
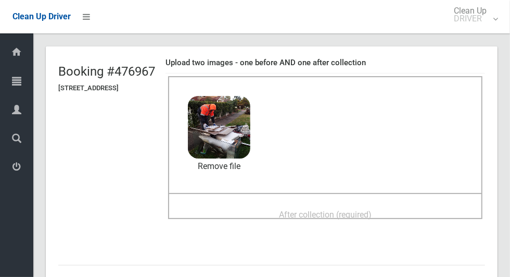
scroll to position [51, 0]
click at [372, 209] on span "After collection (required)" at bounding box center [325, 214] width 93 height 10
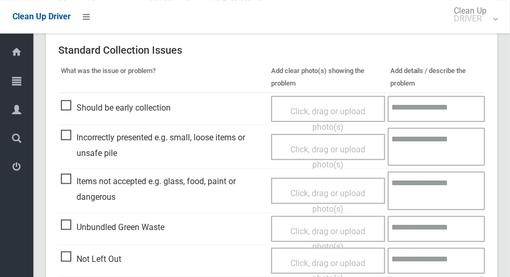
scroll to position [424, 0]
click at [73, 184] on span "Items not accepted e.g. glass, food, paint or dangerous" at bounding box center [163, 188] width 205 height 31
click at [331, 189] on span "Click, drag or upload photo(s)" at bounding box center [328, 200] width 75 height 26
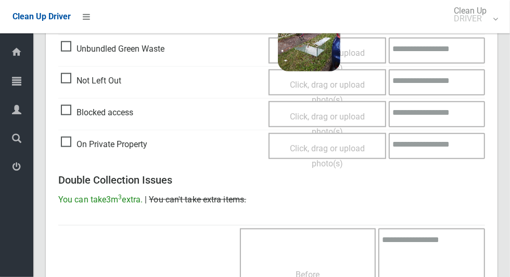
scroll to position [852, 0]
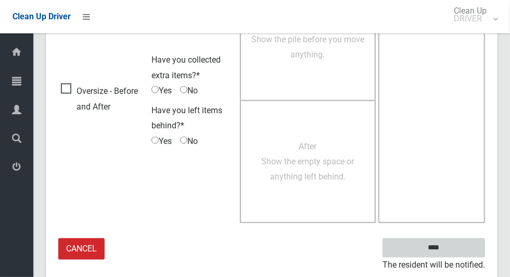
click at [455, 246] on input "****" at bounding box center [434, 247] width 103 height 19
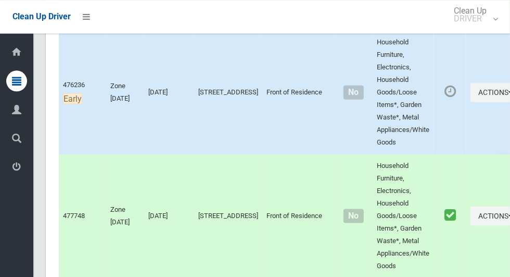
scroll to position [5188, 0]
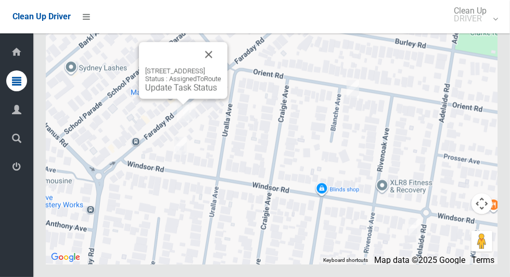
click at [177, 93] on link "Update Task Status" at bounding box center [181, 88] width 72 height 10
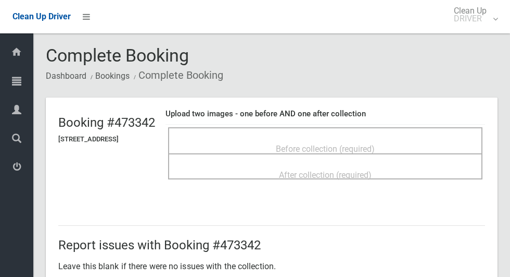
click at [313, 144] on span "Before collection (required)" at bounding box center [325, 149] width 99 height 10
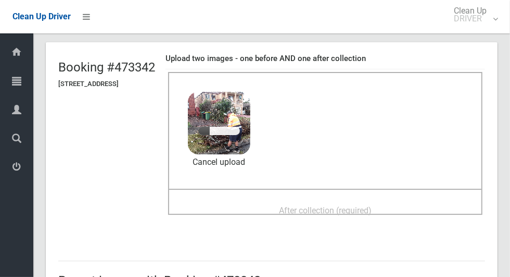
scroll to position [55, 0]
click at [314, 206] on span "After collection (required)" at bounding box center [325, 211] width 93 height 10
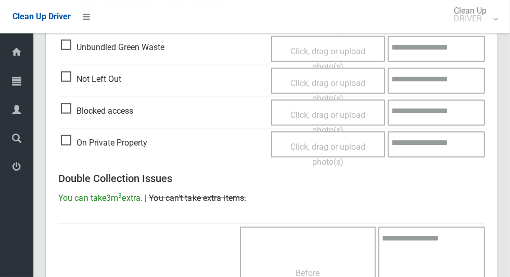
scroll to position [852, 0]
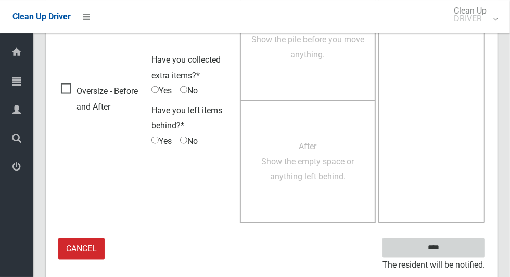
click at [452, 245] on input "****" at bounding box center [434, 247] width 103 height 19
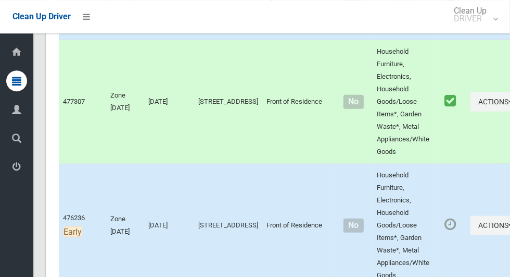
scroll to position [5188, 0]
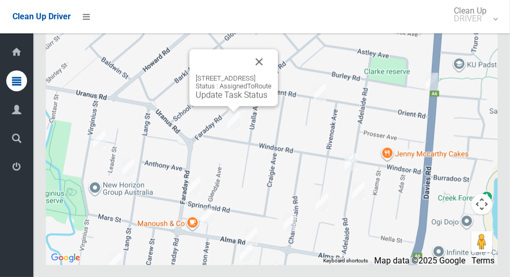
click at [230, 99] on link "Update Task Status" at bounding box center [232, 95] width 72 height 10
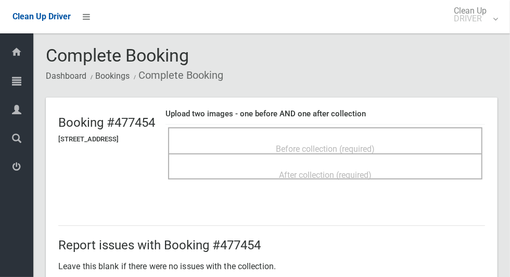
click at [308, 144] on span "Before collection (required)" at bounding box center [325, 149] width 99 height 10
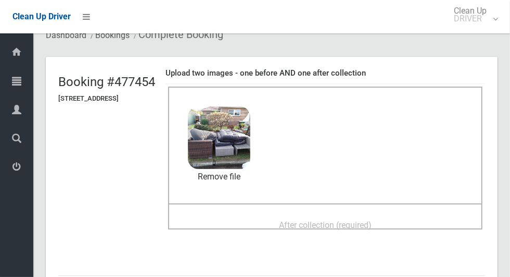
scroll to position [45, 0]
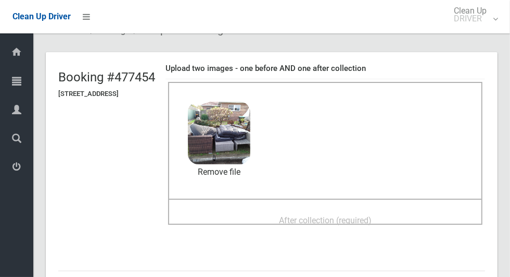
click at [372, 215] on span "After collection (required)" at bounding box center [325, 220] width 93 height 10
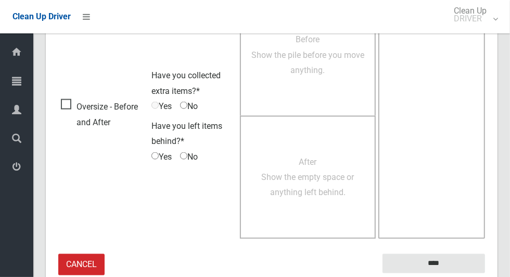
scroll to position [852, 0]
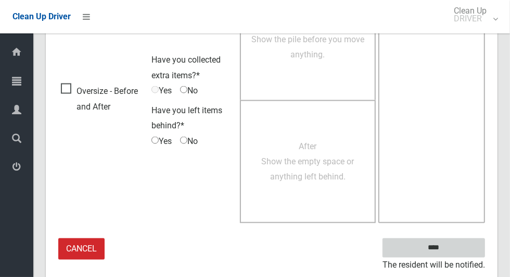
click at [452, 252] on input "****" at bounding box center [434, 247] width 103 height 19
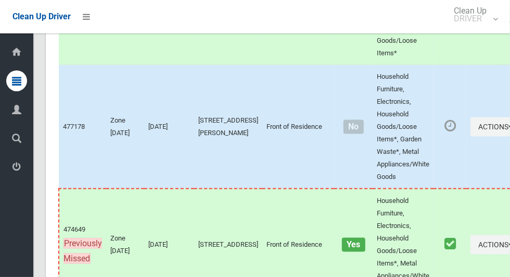
scroll to position [5188, 0]
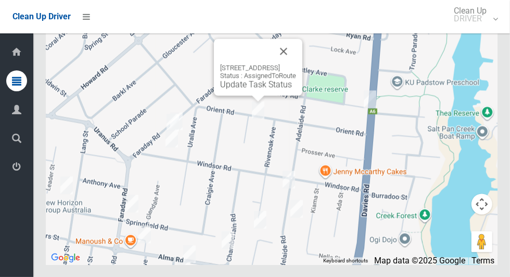
click at [266, 89] on link "Update Task Status" at bounding box center [256, 84] width 72 height 10
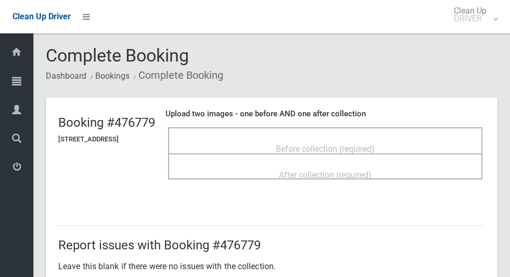
click at [311, 144] on span "Before collection (required)" at bounding box center [325, 149] width 99 height 10
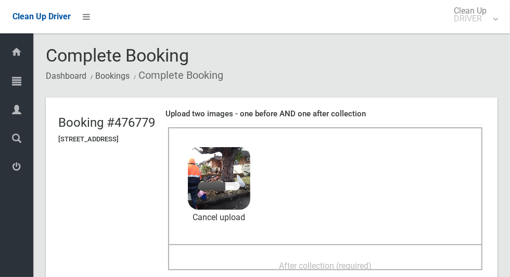
scroll to position [70, 0]
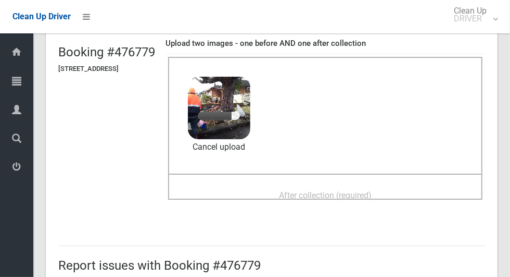
click at [343, 192] on span "After collection (required)" at bounding box center [325, 195] width 93 height 10
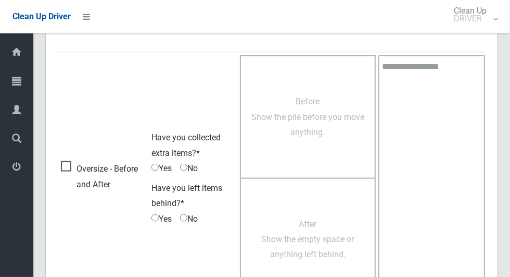
scroll to position [852, 0]
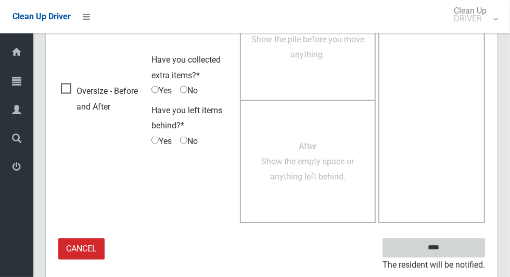
click at [452, 251] on input "****" at bounding box center [434, 247] width 103 height 19
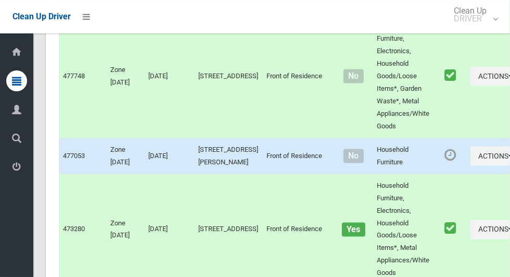
scroll to position [5188, 0]
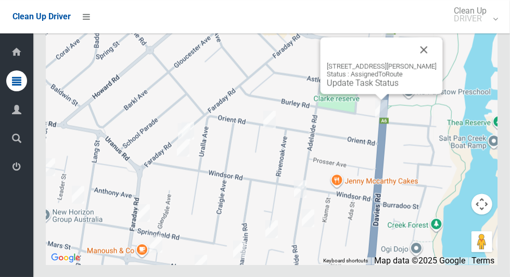
click at [377, 87] on link "Update Task Status" at bounding box center [363, 83] width 72 height 10
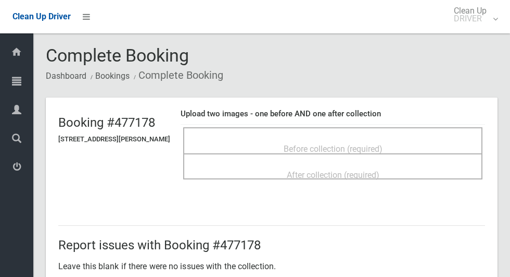
click at [302, 144] on span "Before collection (required)" at bounding box center [333, 149] width 99 height 10
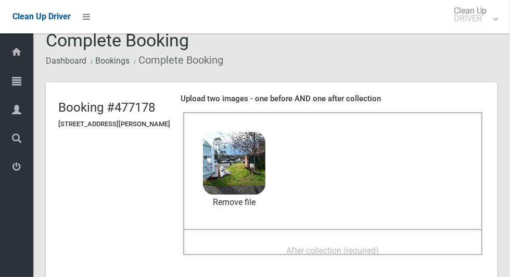
scroll to position [56, 0]
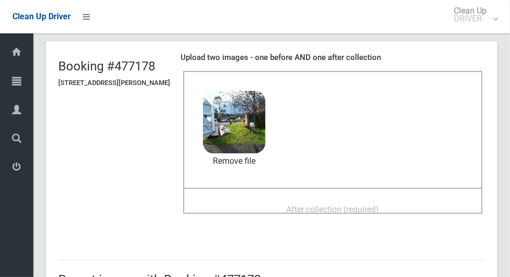
click at [368, 204] on span "After collection (required)" at bounding box center [333, 209] width 93 height 10
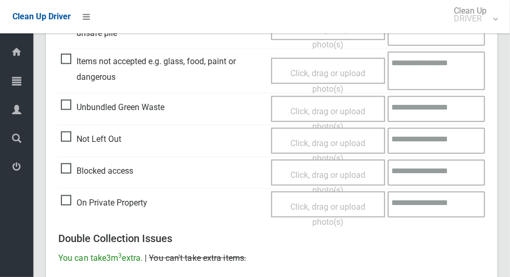
scroll to position [852, 0]
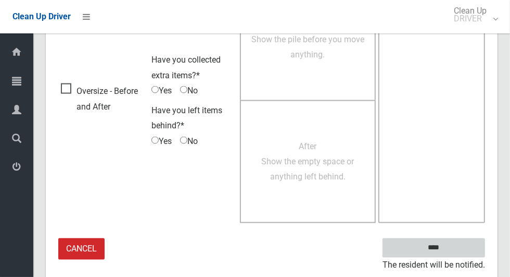
click at [452, 253] on input "****" at bounding box center [434, 247] width 103 height 19
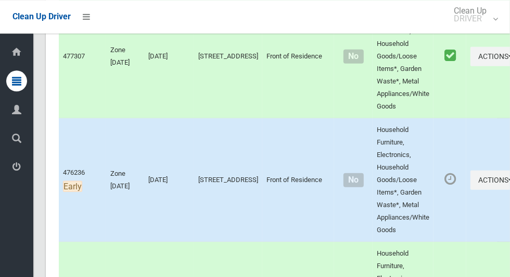
scroll to position [5188, 0]
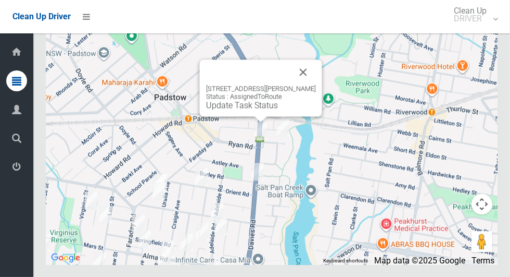
click at [306, 84] on button "Close" at bounding box center [303, 71] width 25 height 25
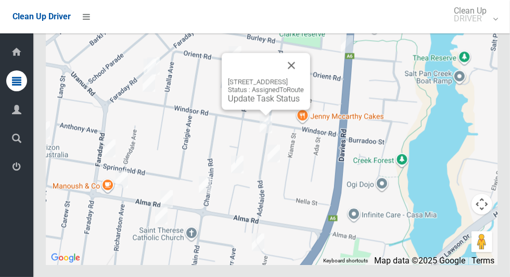
click at [304, 78] on button "Close" at bounding box center [291, 65] width 25 height 25
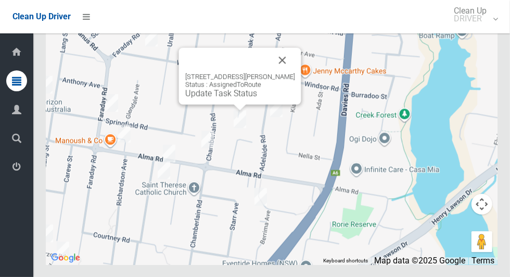
click at [287, 72] on button "Close" at bounding box center [282, 59] width 25 height 25
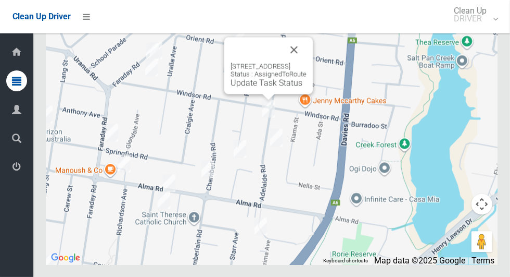
click at [265, 87] on link "Update Task Status" at bounding box center [267, 83] width 72 height 10
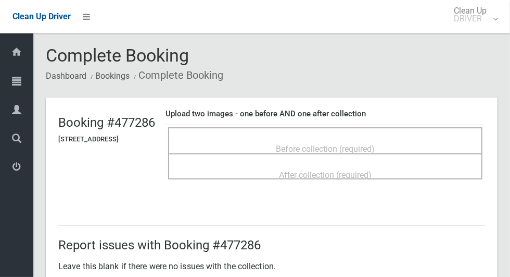
click at [328, 144] on span "Before collection (required)" at bounding box center [325, 149] width 99 height 10
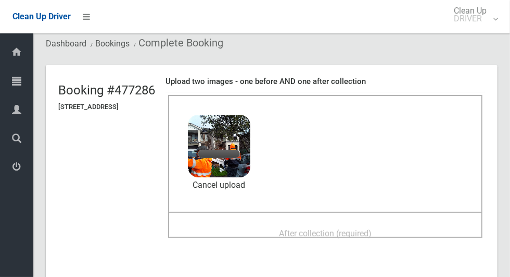
scroll to position [31, 0]
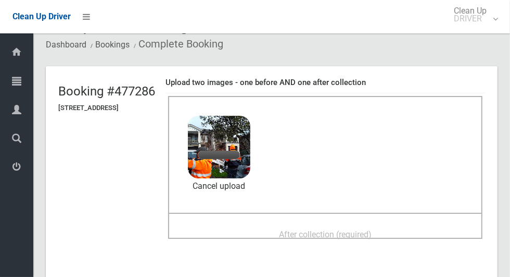
click at [365, 230] on span "After collection (required)" at bounding box center [325, 234] width 93 height 10
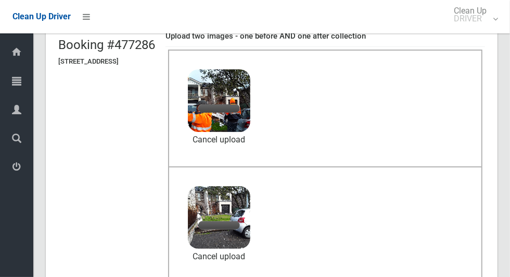
scroll to position [78, 0]
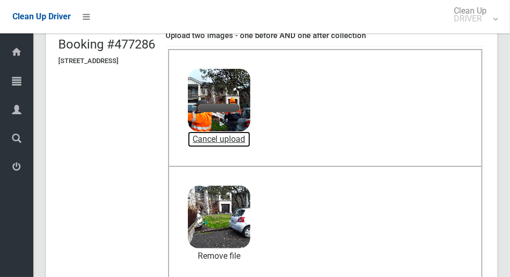
click at [250, 142] on link "Cancel upload" at bounding box center [219, 139] width 62 height 16
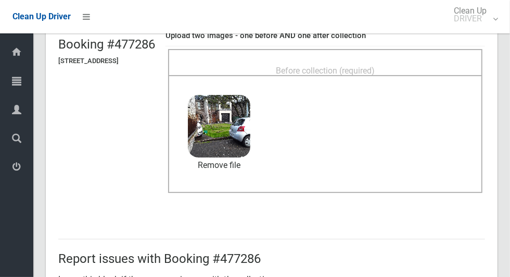
click at [342, 60] on div "Before collection (required)" at bounding box center [326, 69] width 292 height 19
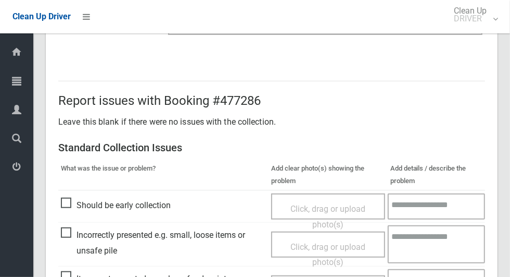
scroll to position [852, 0]
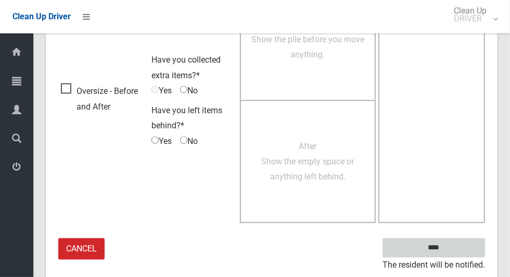
click at [452, 254] on input "****" at bounding box center [434, 247] width 103 height 19
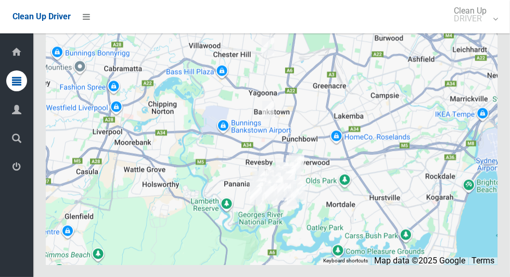
scroll to position [5188, 0]
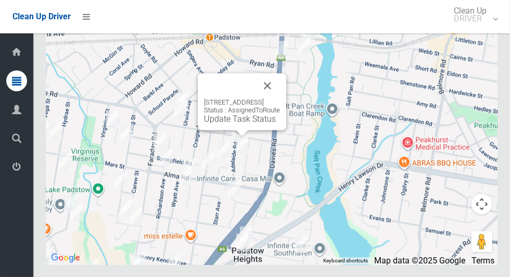
click at [240, 130] on div "[STREET_ADDRESS] Status : AssignedToRoute Update Task Status" at bounding box center [242, 101] width 89 height 57
click at [230, 130] on div "[STREET_ADDRESS] Status : AssignedToRoute Update Task Status" at bounding box center [242, 101] width 89 height 57
click at [221, 123] on link "Update Task Status" at bounding box center [240, 119] width 72 height 10
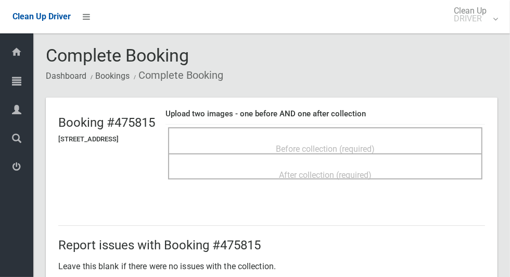
click at [449, 142] on div "Before collection (required)" at bounding box center [326, 148] width 292 height 19
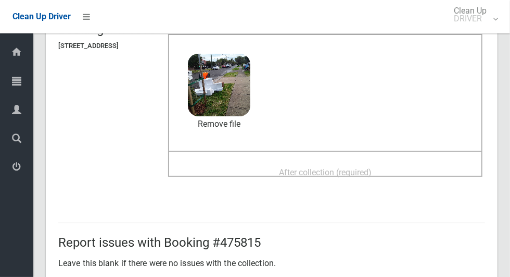
scroll to position [96, 0]
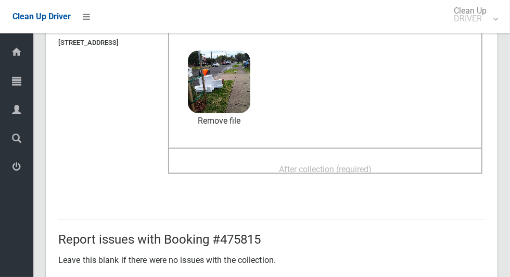
click at [399, 166] on div "After collection (required)" at bounding box center [326, 168] width 292 height 19
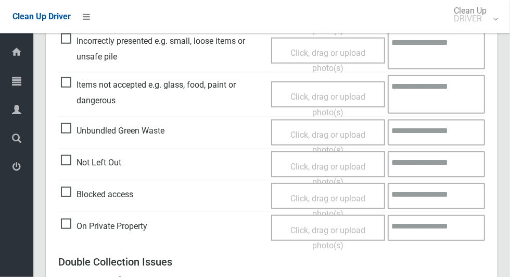
scroll to position [852, 0]
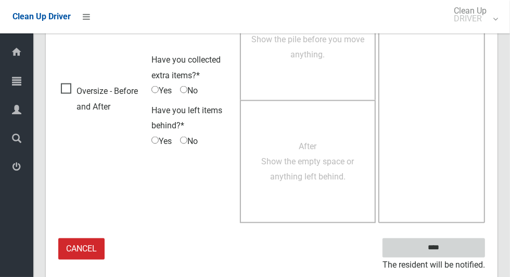
click at [453, 248] on input "****" at bounding box center [434, 247] width 103 height 19
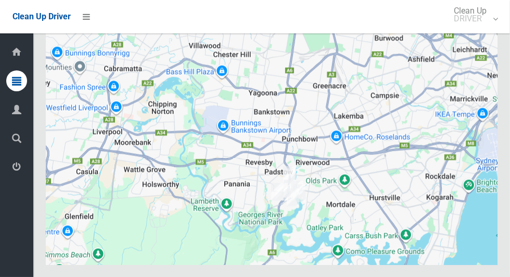
scroll to position [5188, 0]
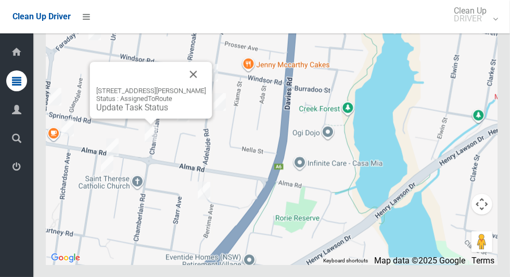
click at [206, 86] on button "Close" at bounding box center [193, 73] width 25 height 25
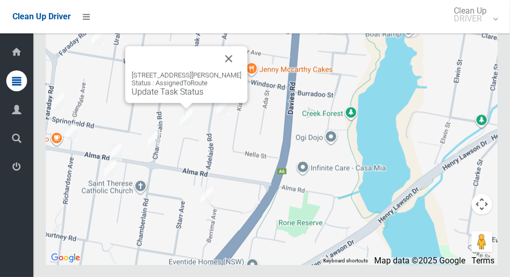
click at [234, 71] on button "Close" at bounding box center [229, 58] width 25 height 25
click at [241, 71] on button "Close" at bounding box center [229, 58] width 25 height 25
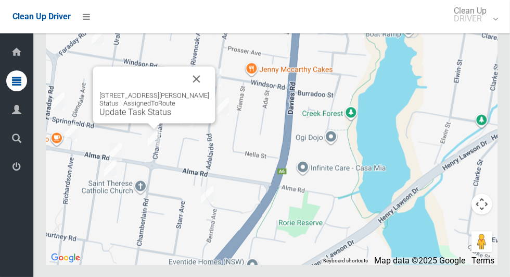
click at [209, 91] on button "Close" at bounding box center [196, 78] width 25 height 25
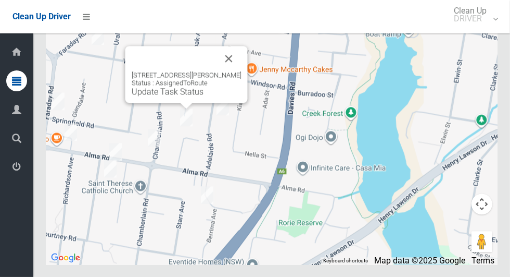
click at [178, 96] on link "Update Task Status" at bounding box center [168, 91] width 72 height 10
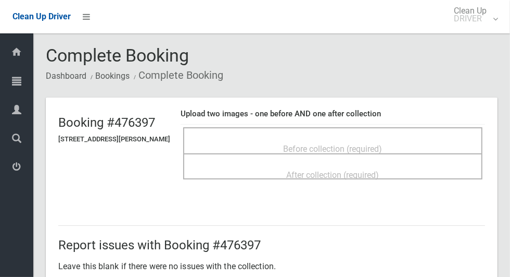
click at [362, 148] on span "Before collection (required)" at bounding box center [333, 149] width 99 height 10
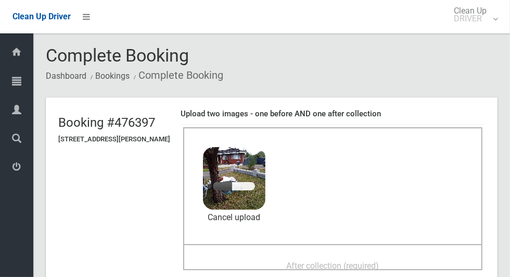
scroll to position [53, 0]
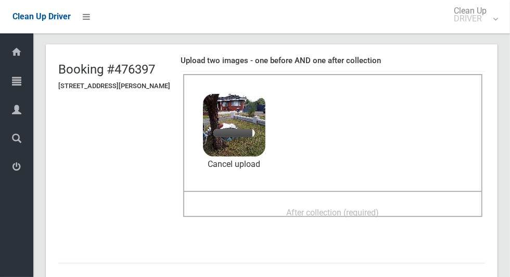
click at [397, 211] on div "After collection (required)" at bounding box center [333, 211] width 277 height 19
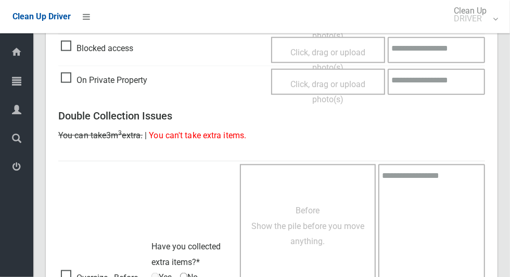
scroll to position [852, 0]
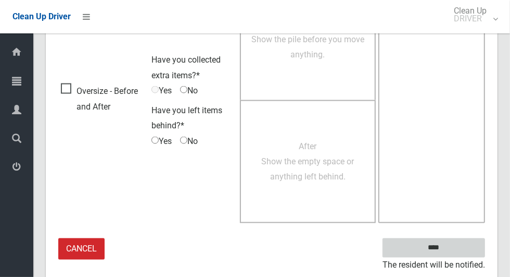
click at [448, 254] on input "****" at bounding box center [434, 247] width 103 height 19
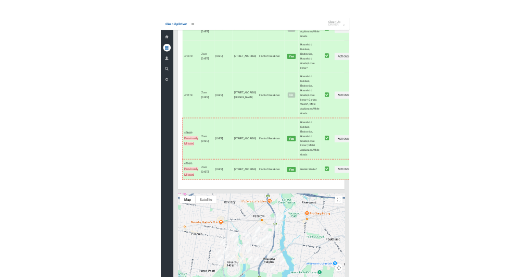
scroll to position [4634, 0]
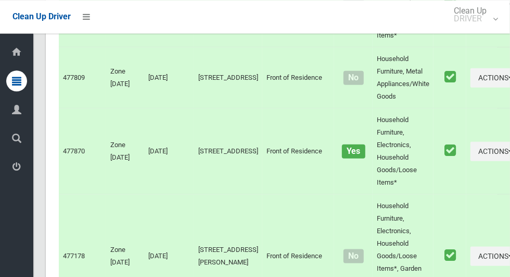
click at [180, 272] on td "[DATE]" at bounding box center [169, 256] width 50 height 124
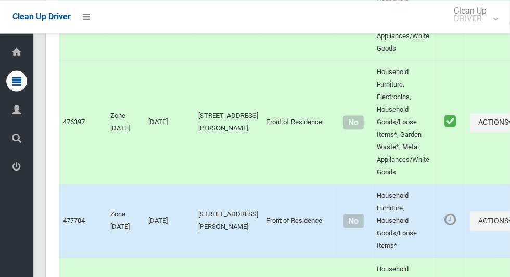
scroll to position [0, 0]
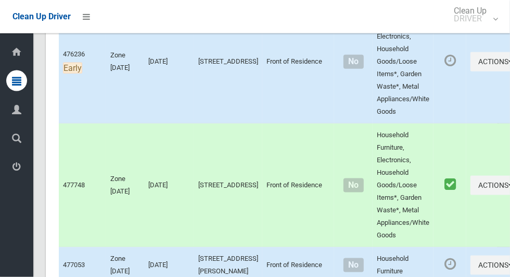
scroll to position [5188, 0]
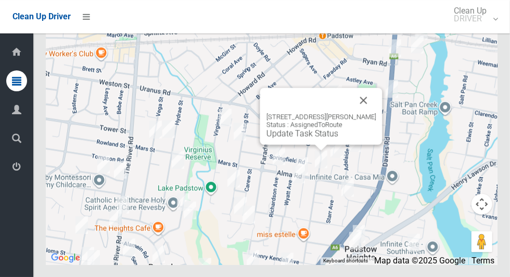
click at [376, 112] on button "Close" at bounding box center [363, 99] width 25 height 25
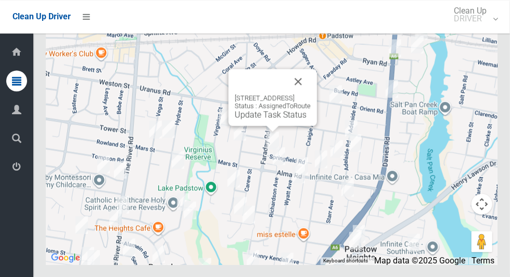
click at [317, 120] on div "[STREET_ADDRESS] Status : AssignedToRoute Update Task Status" at bounding box center [273, 97] width 89 height 57
click at [311, 94] on button "Close" at bounding box center [298, 81] width 25 height 25
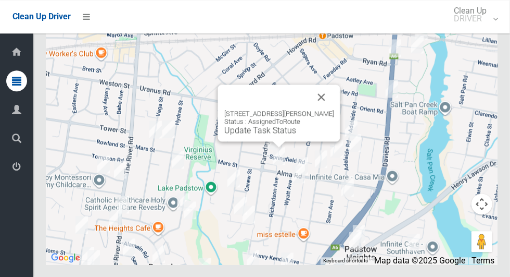
click at [277, 135] on link "Update Task Status" at bounding box center [260, 130] width 72 height 10
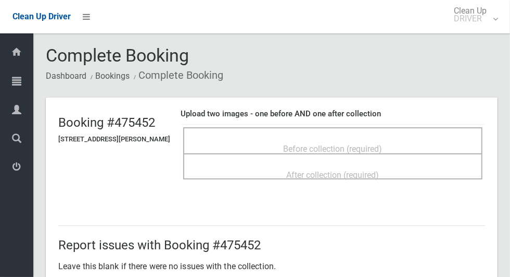
click at [284, 144] on span "Before collection (required)" at bounding box center [333, 149] width 99 height 10
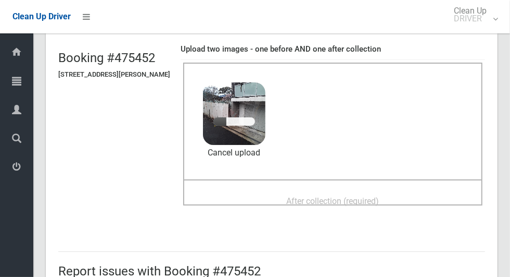
scroll to position [68, 0]
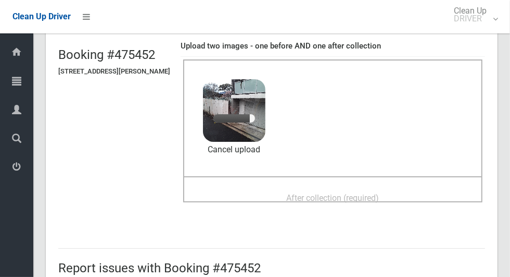
click at [371, 193] on span "After collection (required)" at bounding box center [333, 198] width 93 height 10
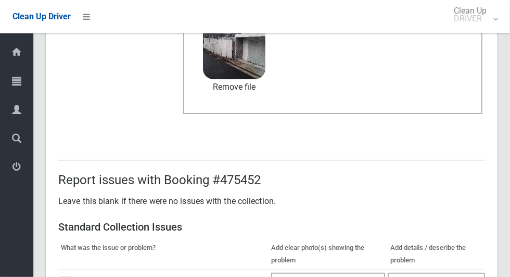
scroll to position [538, 0]
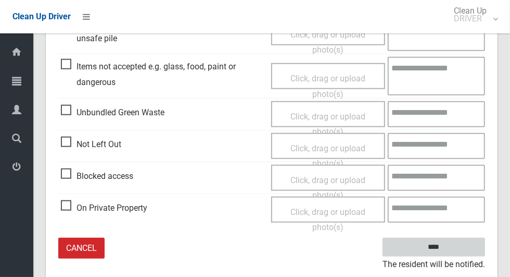
click at [452, 253] on input "****" at bounding box center [434, 246] width 103 height 19
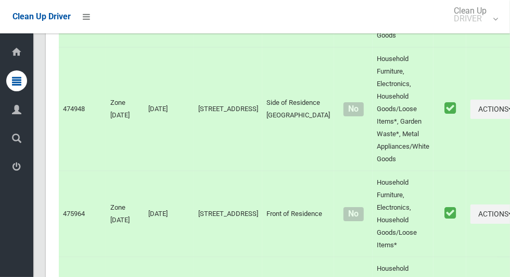
scroll to position [5188, 0]
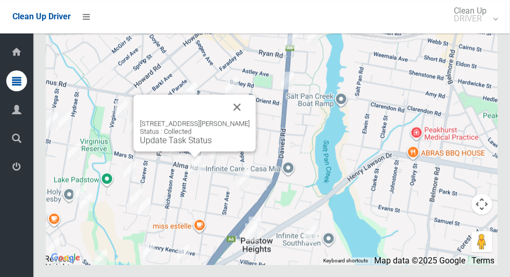
click at [243, 119] on button "Close" at bounding box center [237, 106] width 25 height 25
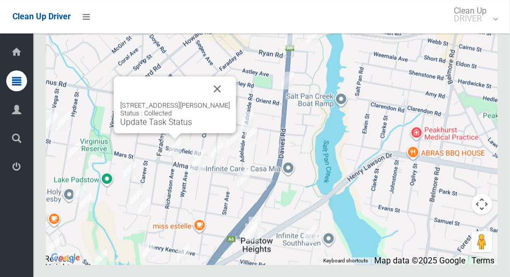
click at [180, 127] on link "Update Task Status" at bounding box center [156, 122] width 72 height 10
click at [221, 101] on button "Close" at bounding box center [217, 88] width 25 height 25
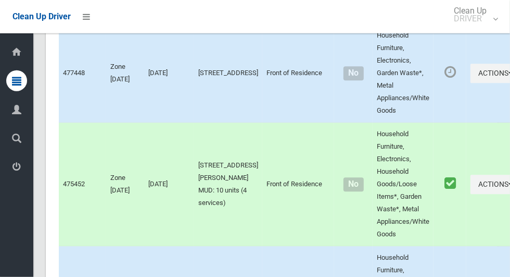
scroll to position [1421, 0]
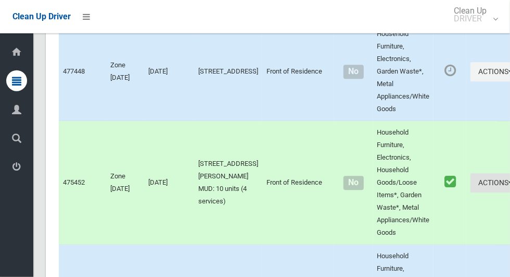
click at [509, 186] on icon "button" at bounding box center [511, 182] width 4 height 7
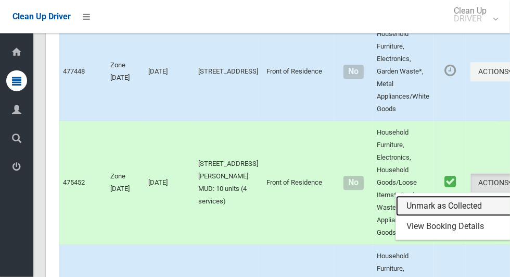
click at [419, 215] on link "Unmark as Collected" at bounding box center [458, 206] width 124 height 21
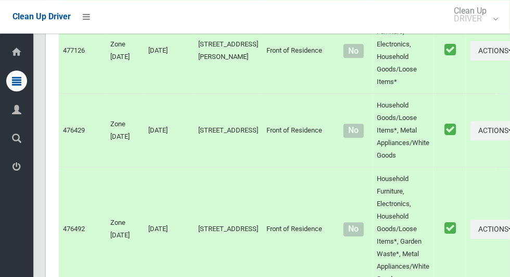
scroll to position [3368, 0]
click at [509, 134] on icon "button" at bounding box center [511, 130] width 4 height 7
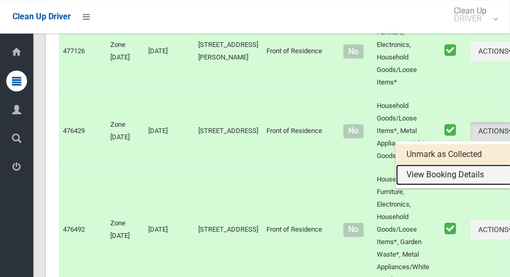
click at [442, 185] on link "View Booking Details" at bounding box center [458, 174] width 124 height 21
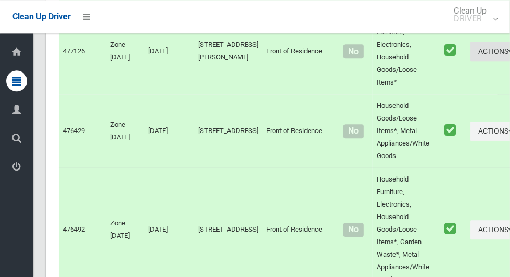
click at [509, 55] on icon "button" at bounding box center [511, 50] width 4 height 7
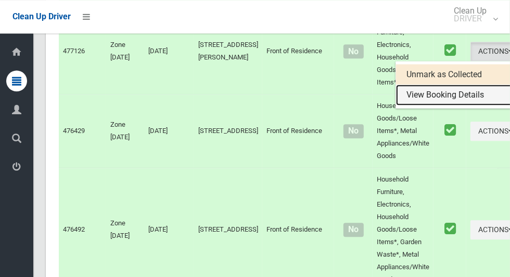
click at [461, 105] on link "View Booking Details" at bounding box center [458, 94] width 124 height 21
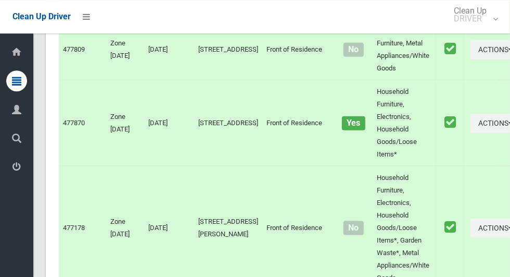
scroll to position [5188, 0]
